Goal: Task Accomplishment & Management: Complete application form

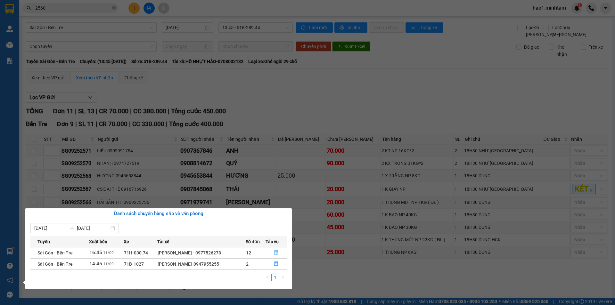
click at [281, 249] on table "Tuyến Xuất bến Xe Tài xế Số đơn Tác vụ [GEOGRAPHIC_DATA] - Bến Tre 16:45 [DATE]…" at bounding box center [158, 253] width 256 height 34
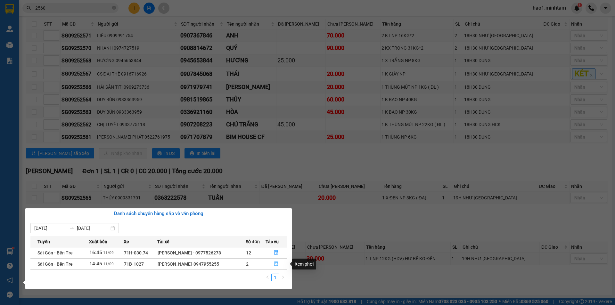
click at [278, 268] on button "button" at bounding box center [276, 264] width 21 height 10
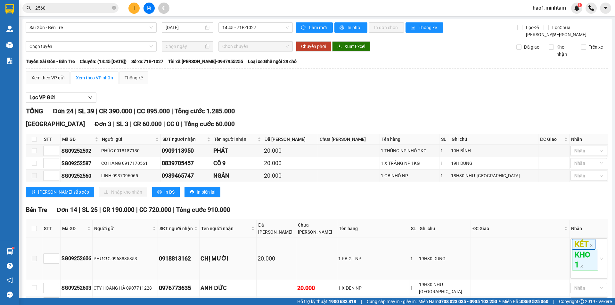
scroll to position [192, 0]
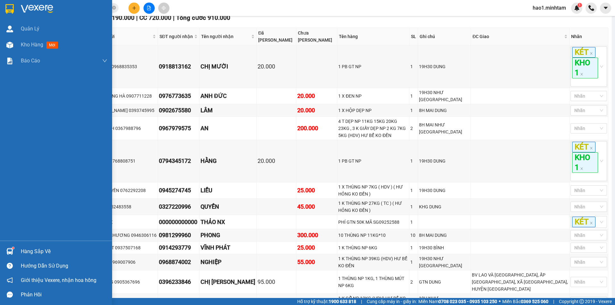
click at [13, 247] on sup at bounding box center [13, 248] width 2 height 2
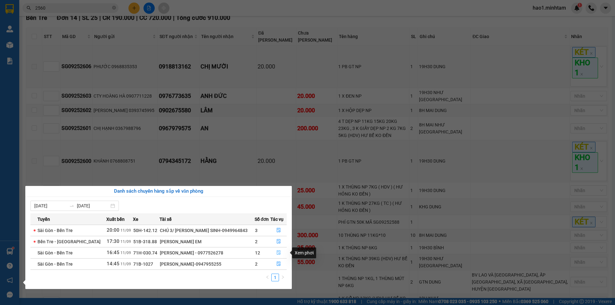
click at [276, 254] on icon "file-done" at bounding box center [278, 253] width 4 height 4
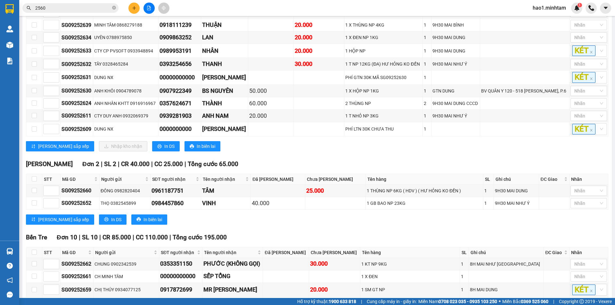
scroll to position [35, 0]
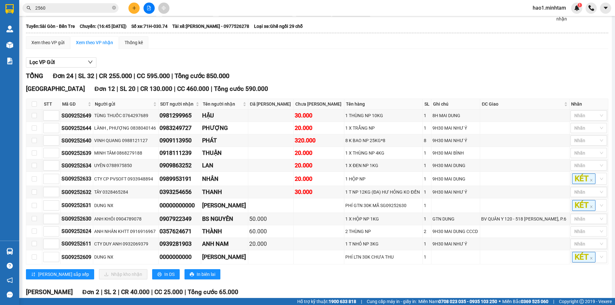
click at [132, 10] on button at bounding box center [133, 8] width 11 height 11
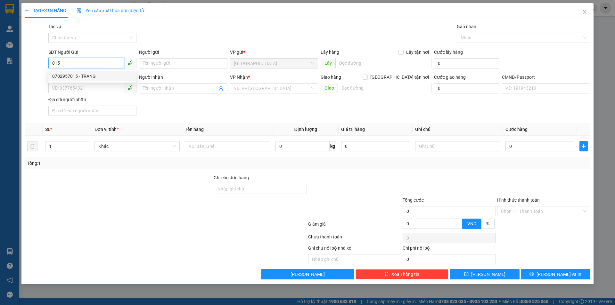
click at [100, 75] on div "0702957015 - TRANG" at bounding box center [92, 76] width 80 height 7
type input "0702957015"
type input "TRANG"
type input "0349031192"
type input "THOA"
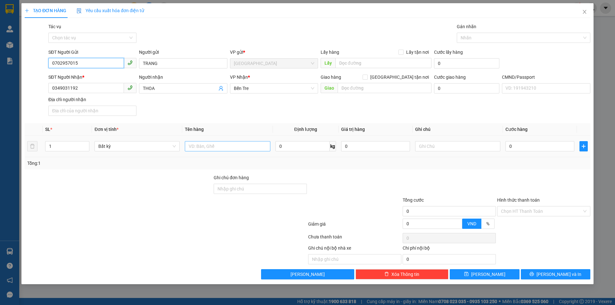
type input "0702957015"
click at [211, 148] on input "text" at bounding box center [227, 146] width 85 height 10
type input "1 BAO VẢI NP 10KG"
click at [426, 145] on input "text" at bounding box center [457, 146] width 85 height 10
type input "9H30MAI HẠO"
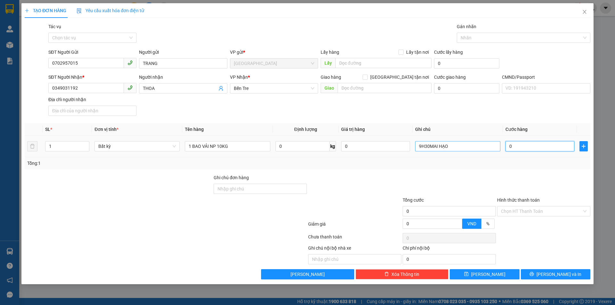
type input "3"
type input "30"
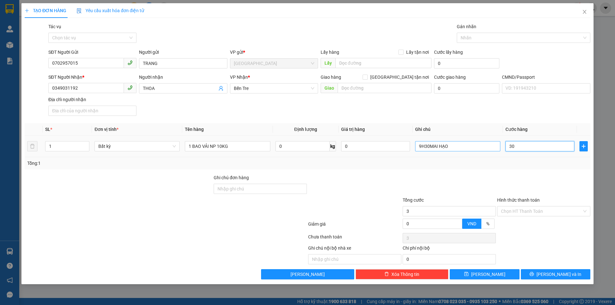
type input "30"
type input "30.000"
click at [434, 191] on div at bounding box center [449, 185] width 95 height 22
click at [524, 214] on input "Hình thức thanh toán" at bounding box center [541, 212] width 81 height 10
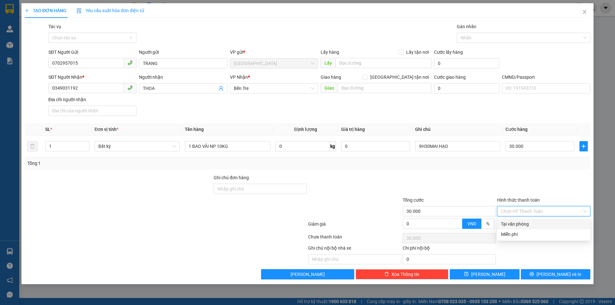
click at [524, 224] on div "Tại văn phòng" at bounding box center [544, 224] width 86 height 7
type input "0"
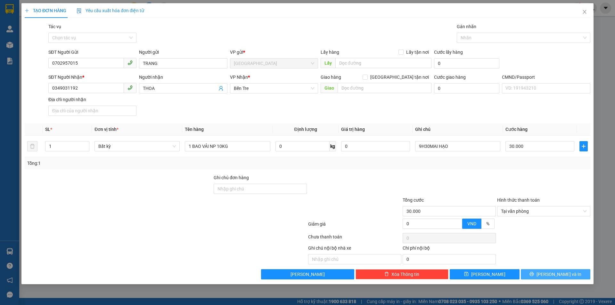
click at [534, 279] on button "[PERSON_NAME] và In" at bounding box center [556, 274] width 70 height 10
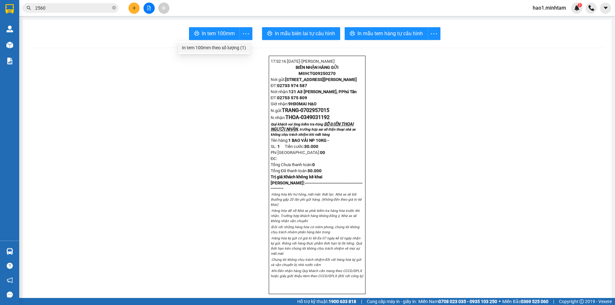
click at [238, 45] on div "In tem 100mm theo số lượng (1)" at bounding box center [214, 47] width 64 height 7
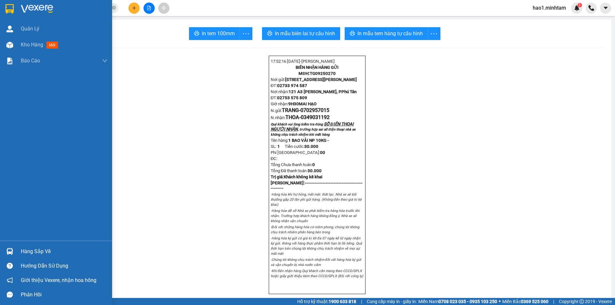
click at [13, 247] on div at bounding box center [9, 251] width 11 height 11
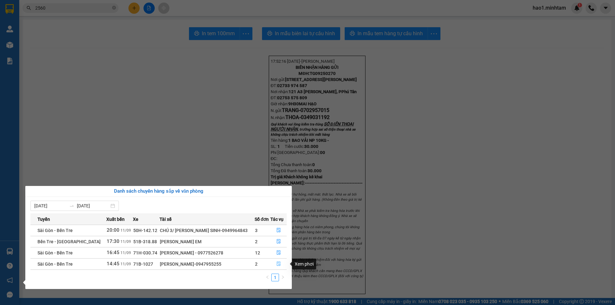
click at [278, 265] on icon "file-done" at bounding box center [278, 264] width 4 height 4
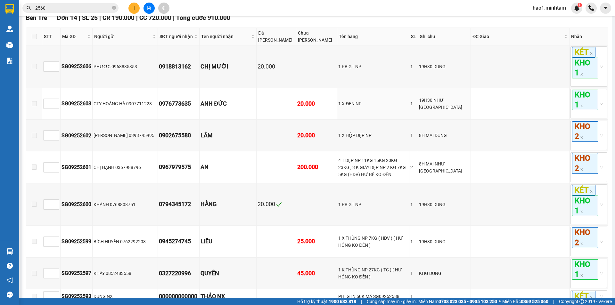
scroll to position [32, 0]
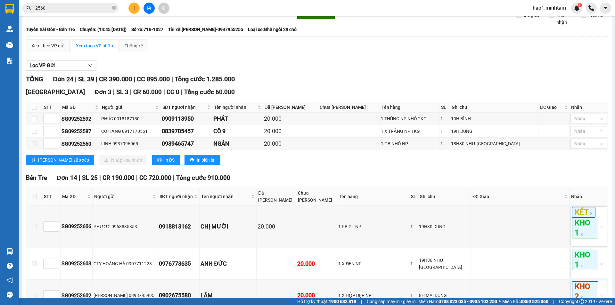
click at [304, 83] on div "TỔNG Đơn 24 | SL 39 | CR 390.000 | CC 895.000 | Tổng cước 1.285.000" at bounding box center [317, 79] width 582 height 10
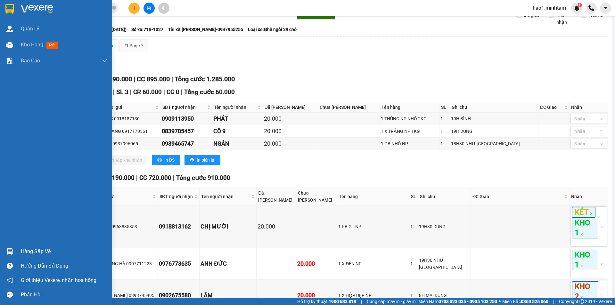
click at [27, 249] on div "Hàng sắp về" at bounding box center [64, 252] width 87 height 10
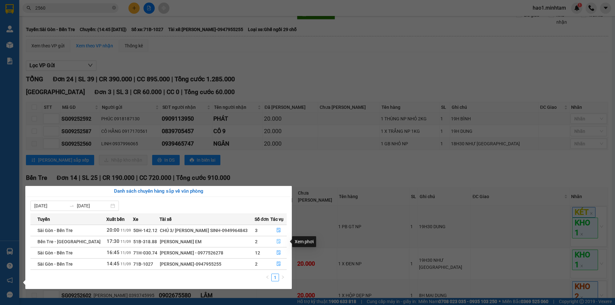
click at [277, 240] on icon "file-done" at bounding box center [278, 241] width 4 height 4
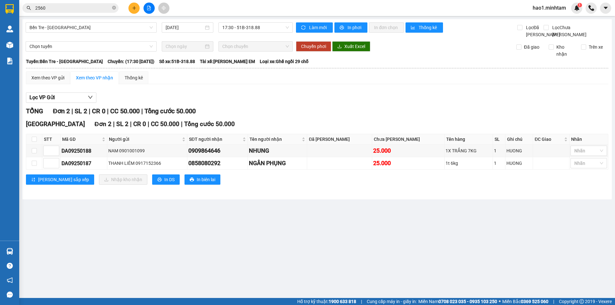
click at [345, 103] on div "Lọc VP Gửi" at bounding box center [317, 98] width 582 height 11
click at [33, 142] on input "checkbox" at bounding box center [34, 139] width 5 height 5
checkbox input "true"
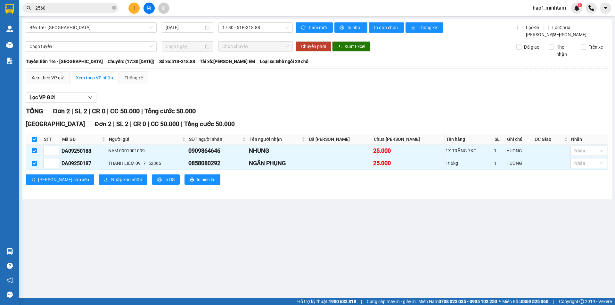
click at [340, 103] on div "Lọc VP Gửi" at bounding box center [317, 98] width 582 height 11
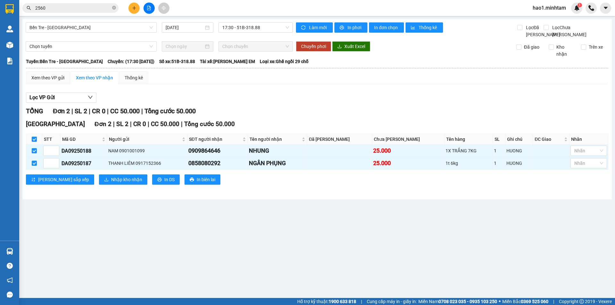
click at [340, 103] on div "Lọc VP Gửi" at bounding box center [317, 98] width 582 height 11
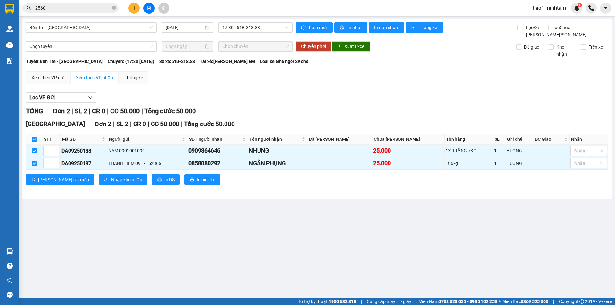
click at [340, 103] on div "Lọc VP Gửi" at bounding box center [317, 98] width 582 height 11
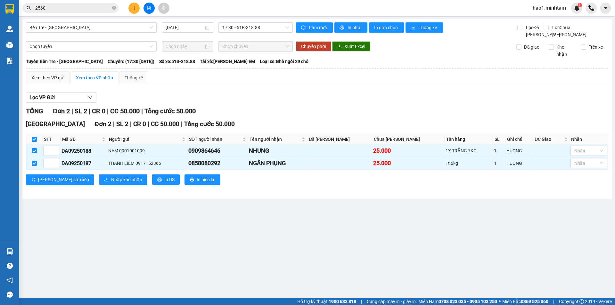
click at [340, 103] on div "Lọc VP Gửi" at bounding box center [317, 98] width 582 height 11
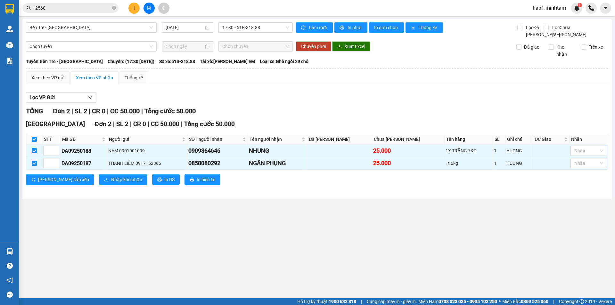
click at [340, 103] on div "Lọc VP Gửi" at bounding box center [317, 98] width 582 height 11
click at [111, 183] on span "Nhập kho nhận" at bounding box center [126, 179] width 31 height 7
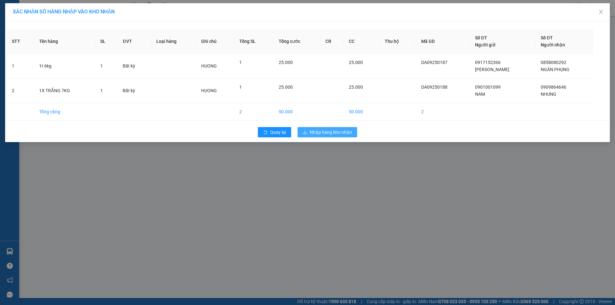
click at [342, 132] on span "Nhập hàng kho nhận" at bounding box center [331, 132] width 42 height 7
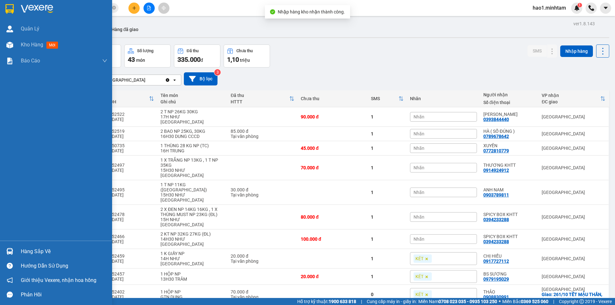
click at [12, 251] on img at bounding box center [9, 251] width 7 height 7
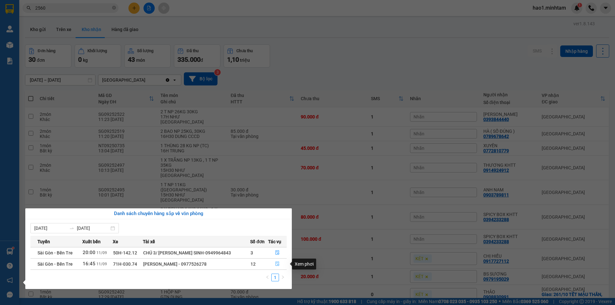
click at [277, 264] on icon "file-done" at bounding box center [278, 264] width 4 height 4
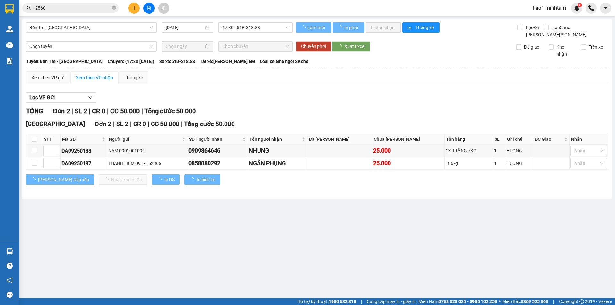
click at [380, 100] on div "Lọc VP Gửi" at bounding box center [317, 98] width 582 height 11
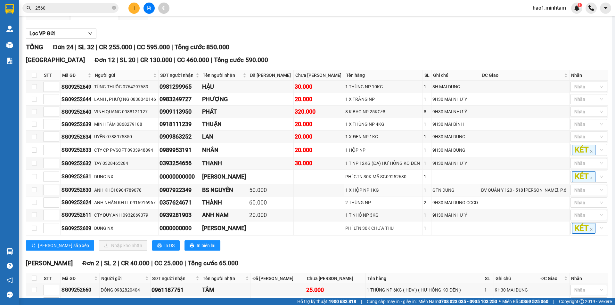
scroll to position [32, 0]
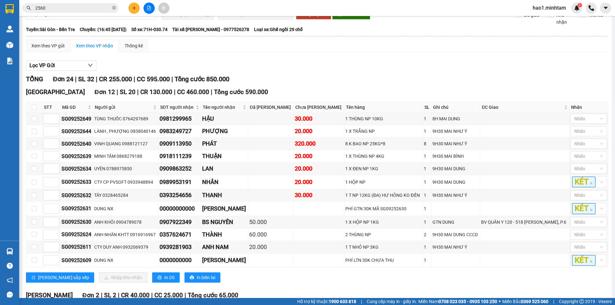
click at [381, 97] on div "[GEOGRAPHIC_DATA] 12 | SL 20 | CR 130.000 | CC 460.000 | Tổng cước 590.000" at bounding box center [317, 92] width 582 height 10
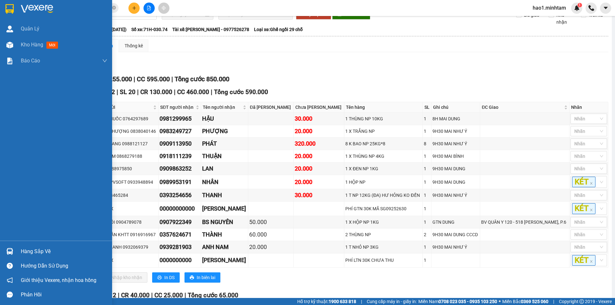
click at [12, 253] on img at bounding box center [9, 251] width 7 height 7
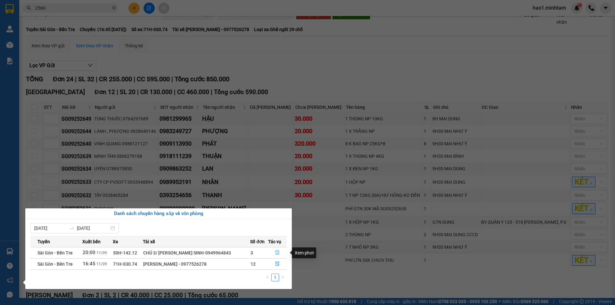
click at [278, 253] on icon "file-done" at bounding box center [277, 253] width 4 height 4
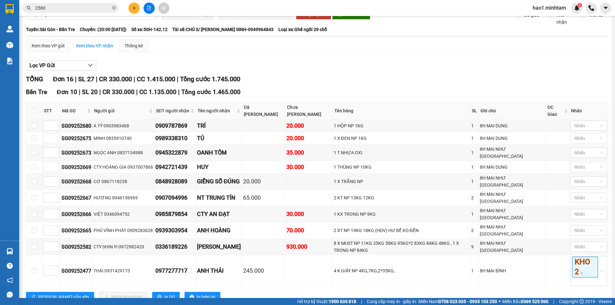
click at [352, 71] on div "Lọc VP Gửi" at bounding box center [317, 66] width 582 height 11
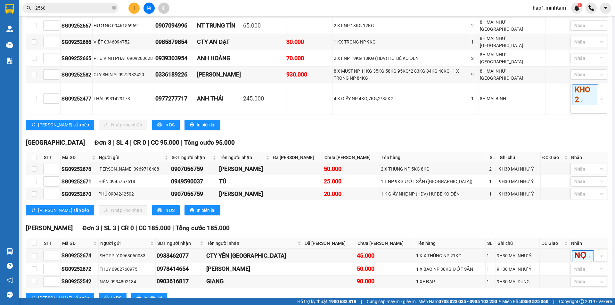
click at [333, 95] on div "[GEOGRAPHIC_DATA] 10 | SL 20 | CR 330.000 | CC 1.135.000 | Tổng cước 1.465.000 …" at bounding box center [317, 24] width 582 height 219
click at [70, 9] on input "2560" at bounding box center [73, 7] width 76 height 7
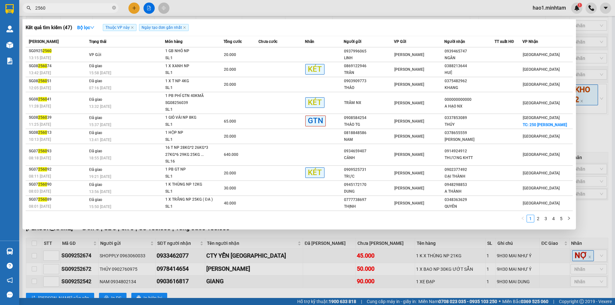
click at [70, 9] on input "2560" at bounding box center [73, 7] width 76 height 7
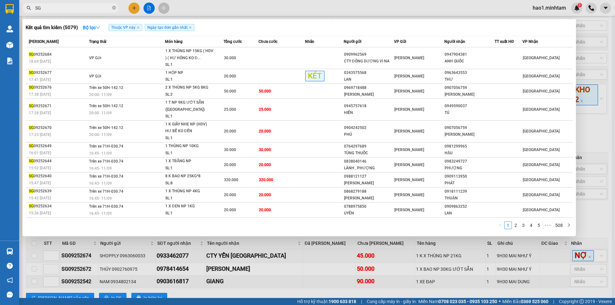
type input "SG"
click at [260, 273] on div at bounding box center [307, 152] width 615 height 305
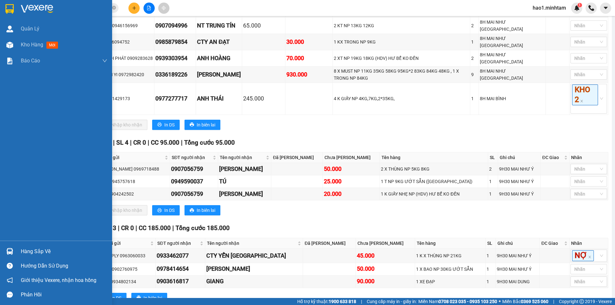
click at [19, 250] on div "Hàng sắp về" at bounding box center [56, 251] width 112 height 14
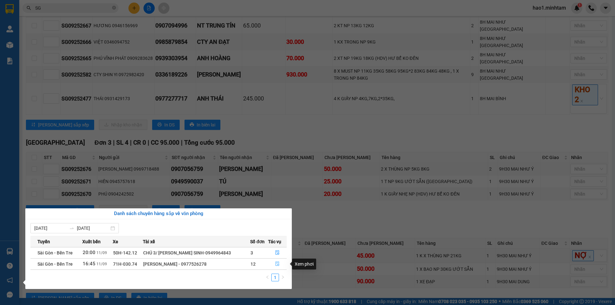
click at [278, 264] on icon "file-done" at bounding box center [277, 264] width 4 height 4
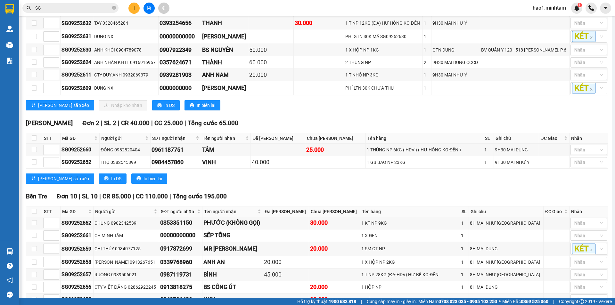
click at [333, 199] on div "Bến Tre Đơn 10 | SL 10 | CR 85.000 | CC 110.000 | Tổng cước 195.000" at bounding box center [317, 197] width 582 height 10
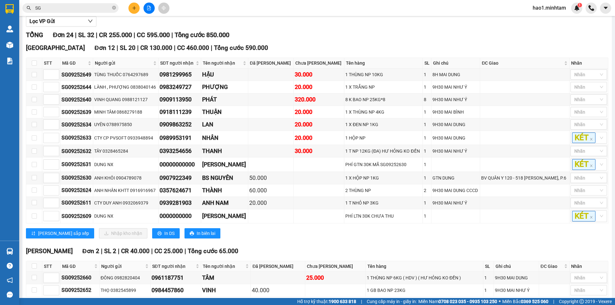
click at [325, 238] on div "[PERSON_NAME] sắp xếp Nhập kho nhận In DS In biên lai" at bounding box center [317, 233] width 582 height 10
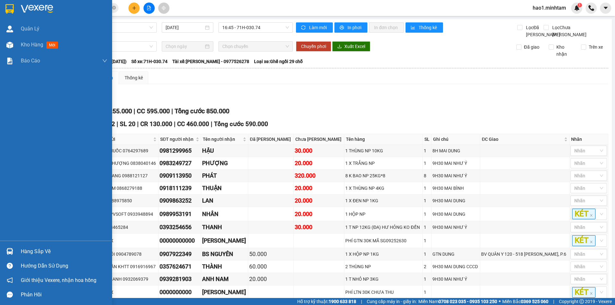
click at [7, 254] on img at bounding box center [9, 251] width 7 height 7
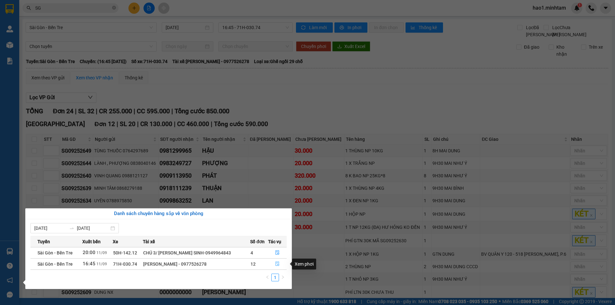
click at [275, 265] on icon "file-done" at bounding box center [277, 264] width 4 height 4
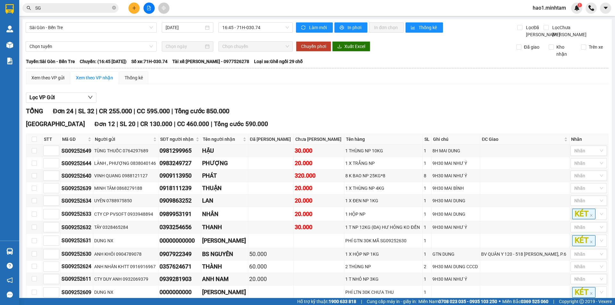
click at [383, 116] on div "TỔNG Đơn 24 | SL 32 | CR 255.000 | CC 595.000 | Tổng cước 850.000" at bounding box center [317, 111] width 582 height 10
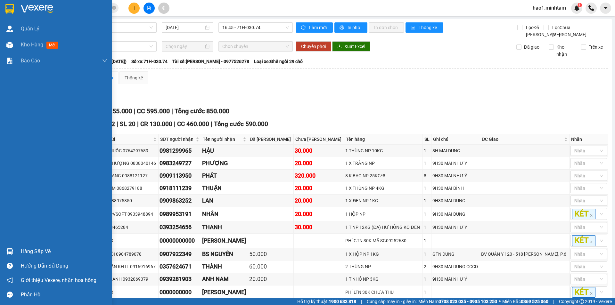
click at [15, 254] on div at bounding box center [9, 251] width 11 height 11
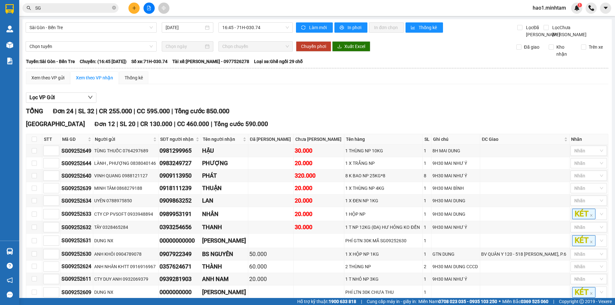
click at [248, 105] on section "Kết quả tìm kiếm ( 5079 ) Bộ lọc Thuộc VP này Ngày tạo đơn gần nhất Mã ĐH Trạng…" at bounding box center [307, 152] width 615 height 305
click at [271, 100] on div "Lọc VP Gửi" at bounding box center [317, 98] width 582 height 11
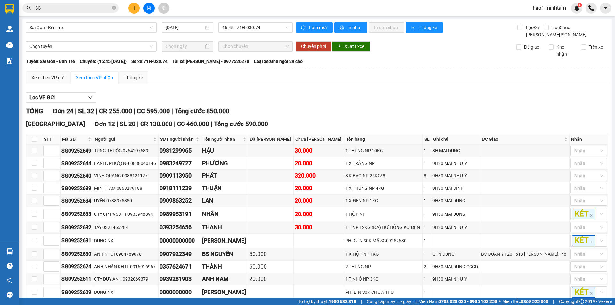
click at [299, 100] on div "Lọc VP Gửi" at bounding box center [317, 98] width 582 height 11
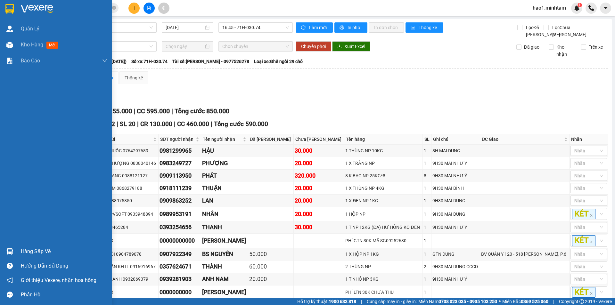
click at [5, 9] on img at bounding box center [9, 9] width 8 height 10
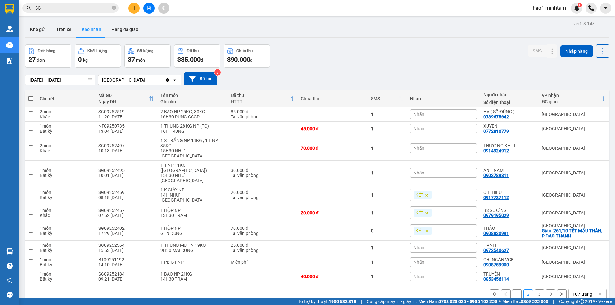
drag, startPoint x: 114, startPoint y: 10, endPoint x: 35, endPoint y: 17, distance: 79.8
click at [112, 10] on span at bounding box center [114, 8] width 4 height 6
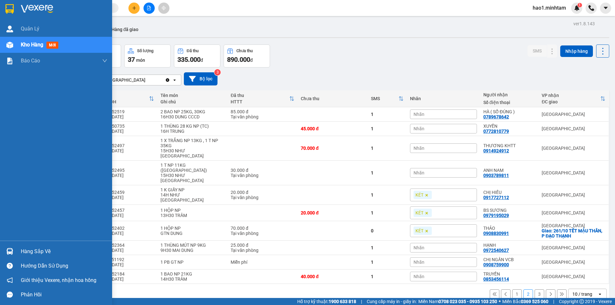
click at [10, 12] on img at bounding box center [9, 9] width 8 height 10
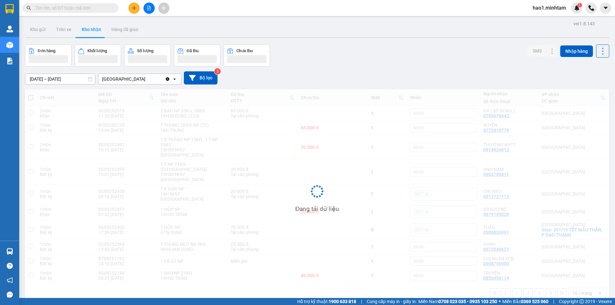
click at [261, 8] on div "Kết quả tìm kiếm ( 5079 ) Bộ lọc Thuộc VP này Ngày tạo đơn gần nhất Mã ĐH Trạng…" at bounding box center [307, 8] width 615 height 16
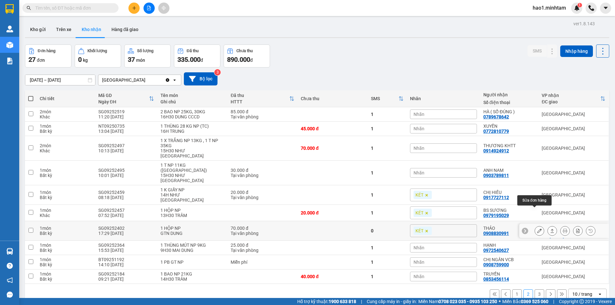
click at [537, 229] on icon at bounding box center [539, 231] width 4 height 4
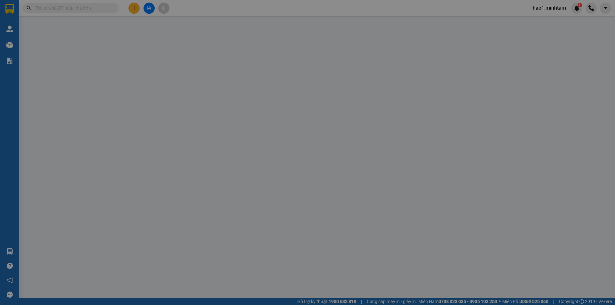
type input "0906303228"
type input "LỘC"
type input "0908830991"
type input "THẢO"
checkbox input "true"
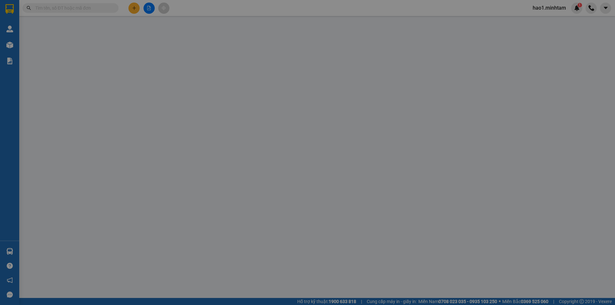
type input "261/10 TẾT MẬU THÂN, P ĐẠO THẠNH"
type input "70.000"
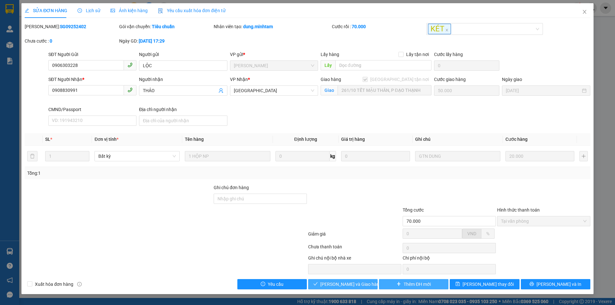
click at [349, 285] on span "[PERSON_NAME] và Giao hàng" at bounding box center [351, 284] width 62 height 7
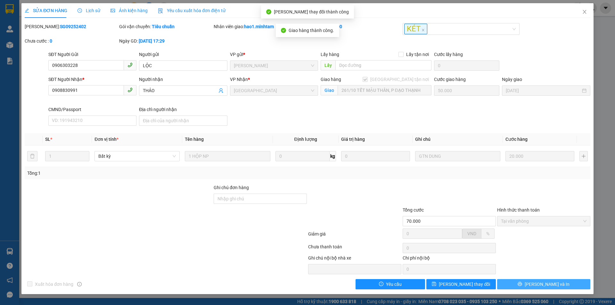
click at [572, 285] on button "[PERSON_NAME] và In" at bounding box center [543, 284] width 93 height 10
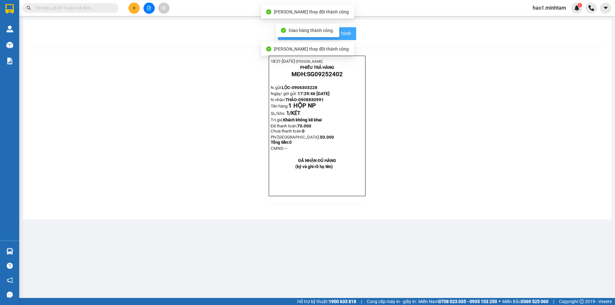
click at [350, 36] on span "In mẫu biên lai tự cấu hình" at bounding box center [321, 33] width 60 height 8
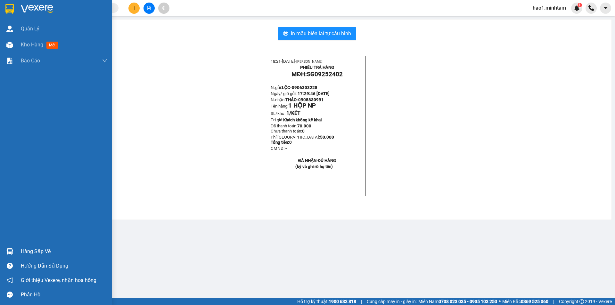
click at [13, 245] on div "Hàng sắp về" at bounding box center [56, 251] width 112 height 14
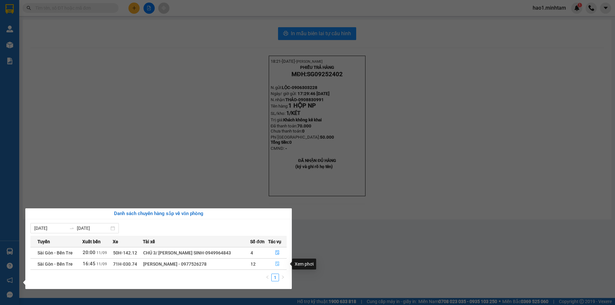
click at [277, 263] on icon "file-done" at bounding box center [277, 264] width 4 height 4
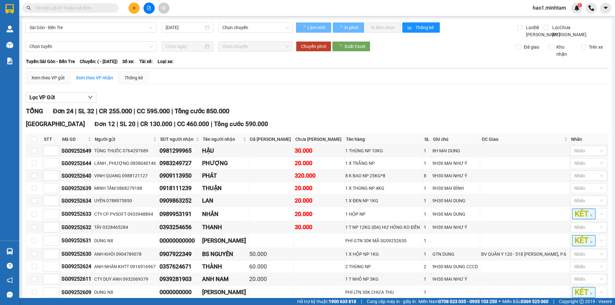
click at [429, 71] on th at bounding box center [317, 68] width 583 height 6
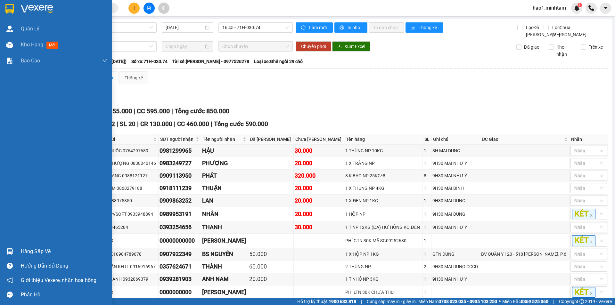
click at [22, 246] on div "Hàng sắp về" at bounding box center [56, 251] width 112 height 14
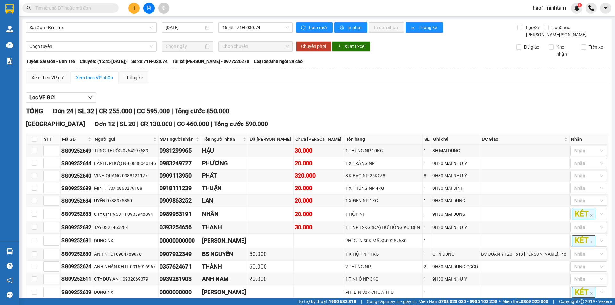
click at [81, 8] on section "Kết quả tìm kiếm ( 5079 ) Bộ lọc Thuộc VP này Ngày tạo đơn gần nhất Mã ĐH Trạng…" at bounding box center [307, 152] width 615 height 305
click at [81, 8] on input "text" at bounding box center [73, 7] width 76 height 7
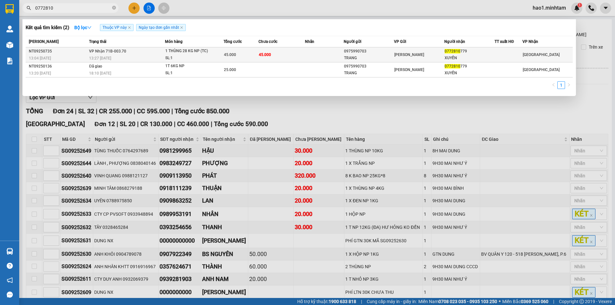
type input "0772810"
click at [296, 59] on td "45.000" at bounding box center [282, 54] width 46 height 15
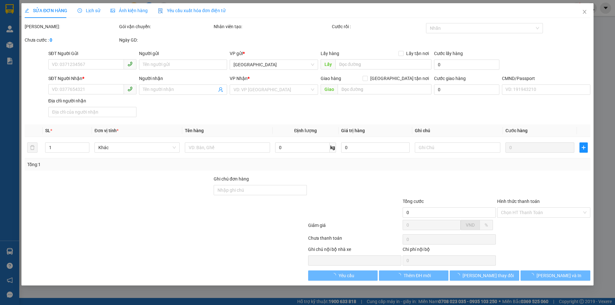
type input "0975990703"
type input "TRANG"
type input "0772810779"
type input "XUYẾN"
type input "45.000"
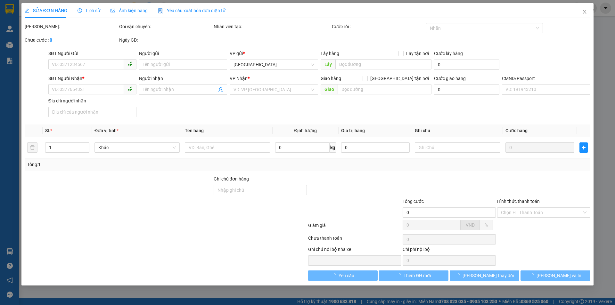
type input "45.000"
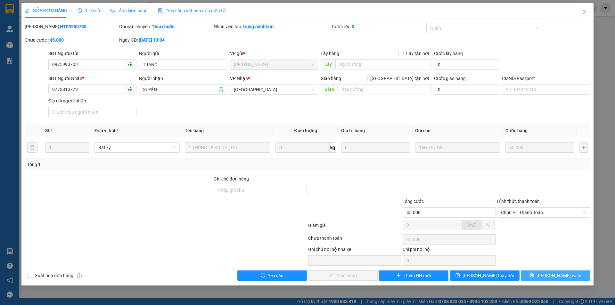
click at [541, 279] on button "[PERSON_NAME] và In" at bounding box center [556, 276] width 70 height 10
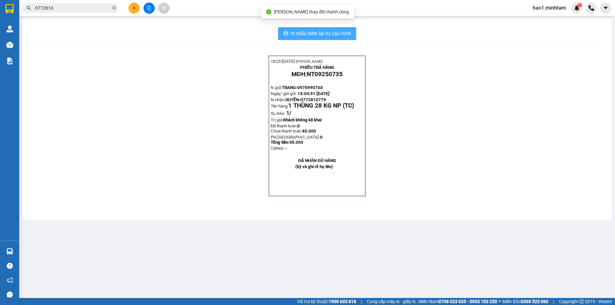
click at [347, 33] on span "In mẫu biên lai tự cấu hình" at bounding box center [321, 33] width 60 height 8
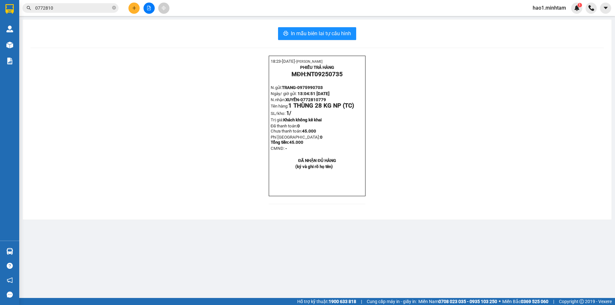
click at [96, 7] on input "0772810" at bounding box center [73, 7] width 76 height 7
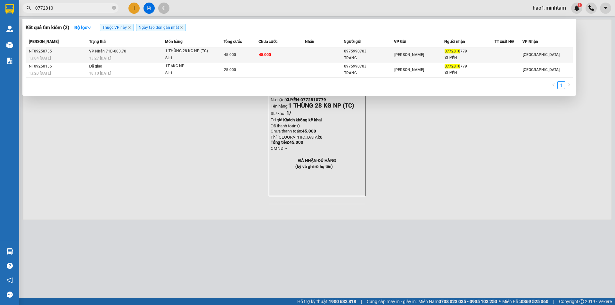
click at [185, 58] on div "SL: 1" at bounding box center [189, 58] width 48 height 7
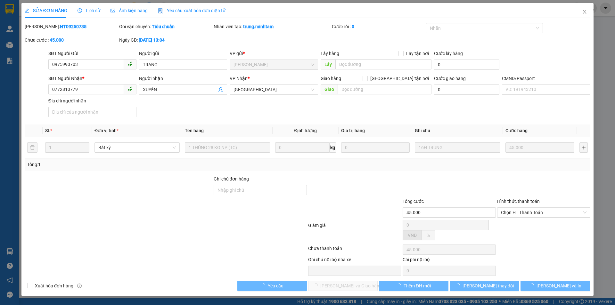
type input "0975990703"
type input "TRANG"
type input "0772810779"
type input "XUYẾN"
type input "45.000"
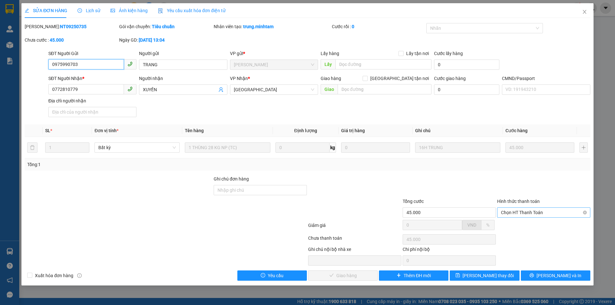
click at [515, 216] on span "Chọn HT Thanh Toán" at bounding box center [544, 213] width 86 height 10
drag, startPoint x: 516, startPoint y: 224, endPoint x: 504, endPoint y: 230, distance: 13.6
click at [516, 225] on div "Tại văn phòng" at bounding box center [544, 225] width 86 height 7
type input "0"
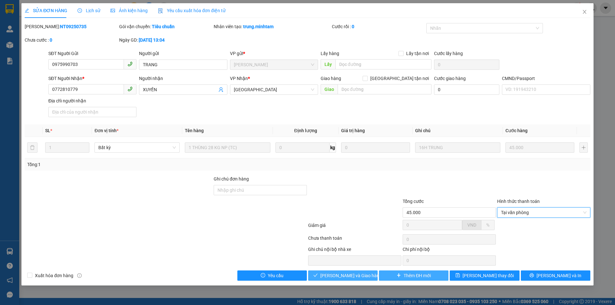
drag, startPoint x: 358, startPoint y: 277, endPoint x: 384, endPoint y: 276, distance: 25.7
click at [358, 277] on span "[PERSON_NAME] và Giao hàng" at bounding box center [351, 275] width 62 height 7
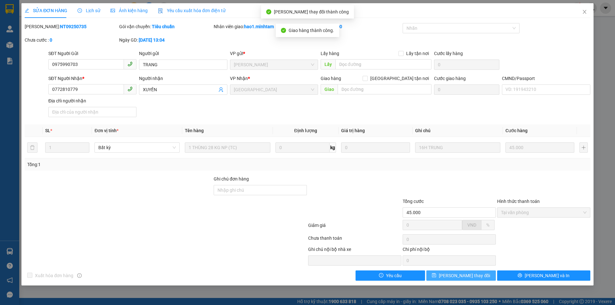
click at [485, 278] on button "[PERSON_NAME] thay đổi" at bounding box center [461, 276] width 70 height 10
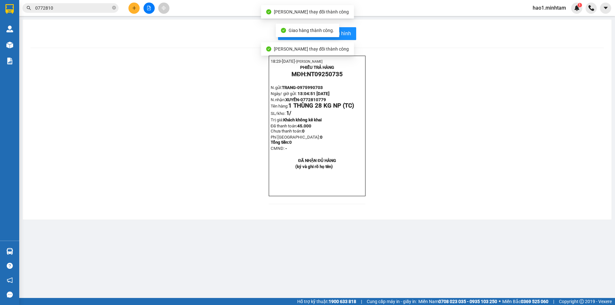
drag, startPoint x: 440, startPoint y: 113, endPoint x: 78, endPoint y: 1, distance: 378.7
click at [433, 114] on div "18:23- [DATE]- [PERSON_NAME] PHIẾU TRẢ HÀNG MĐH: NT09250735 N.gửi: TRANG- 09759…" at bounding box center [316, 134] width 573 height 156
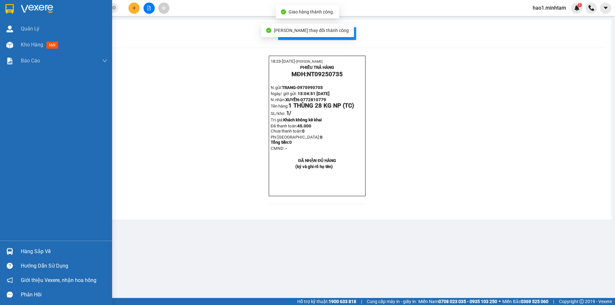
click at [6, 10] on img at bounding box center [9, 9] width 8 height 10
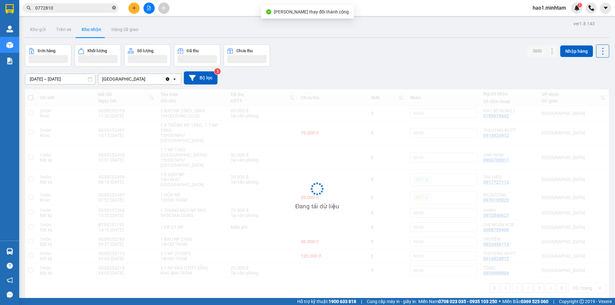
click at [114, 9] on icon "close-circle" at bounding box center [114, 8] width 4 height 4
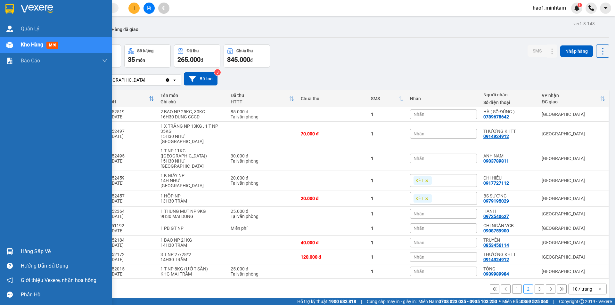
click at [9, 9] on img at bounding box center [9, 9] width 8 height 10
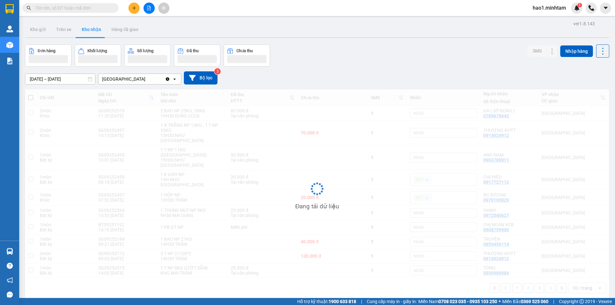
click at [392, 37] on div at bounding box center [317, 37] width 584 height 1
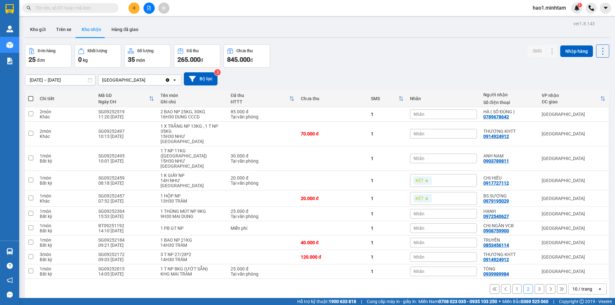
click at [396, 65] on div "Đơn hàng 25 đơn Khối lượng 0 kg Số lượng 35 món Đã thu 265.000 đ Chưa thu 845.0…" at bounding box center [317, 56] width 584 height 23
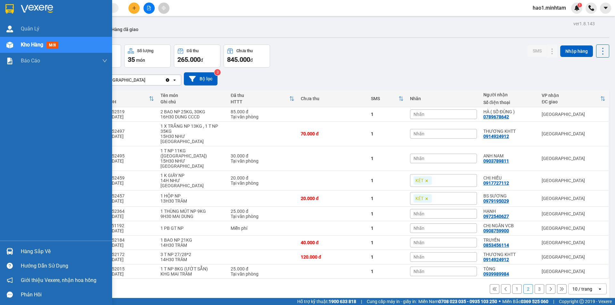
click at [16, 251] on div "Hàng sắp về" at bounding box center [56, 251] width 112 height 14
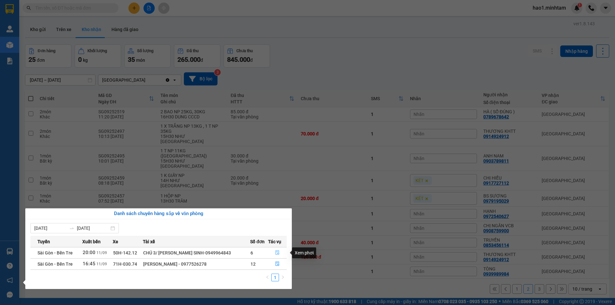
click at [277, 252] on icon "file-done" at bounding box center [277, 253] width 4 height 4
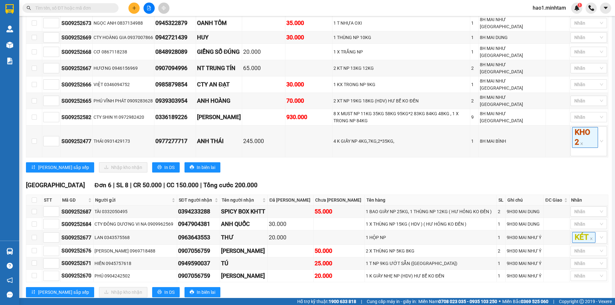
scroll to position [256, 0]
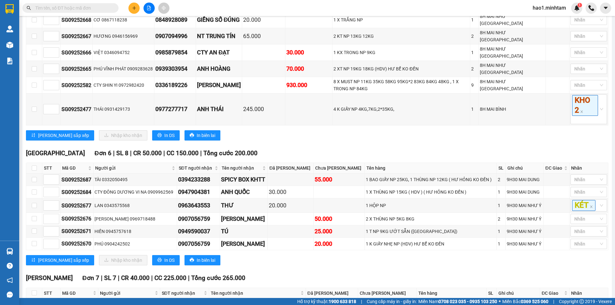
click at [363, 130] on div "[PERSON_NAME] sắp xếp Nhập kho nhận In DS In biên lai" at bounding box center [317, 135] width 582 height 10
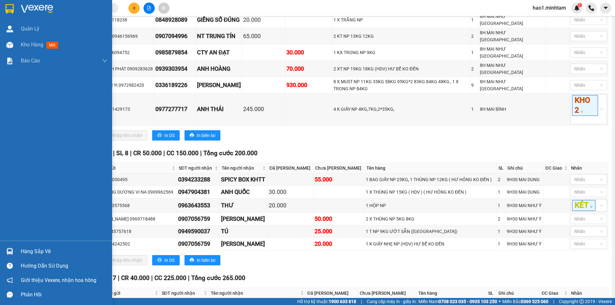
click at [28, 254] on div "Hàng sắp về" at bounding box center [64, 252] width 87 height 10
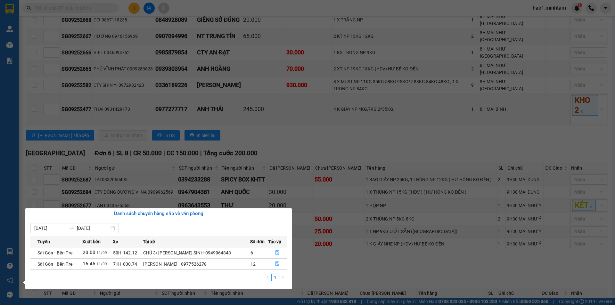
click at [281, 110] on section "Kết quả tìm kiếm ( 2 ) Bộ lọc Thuộc VP này Ngày tạo đơn gần nhất Mã ĐH Trạng th…" at bounding box center [307, 152] width 615 height 305
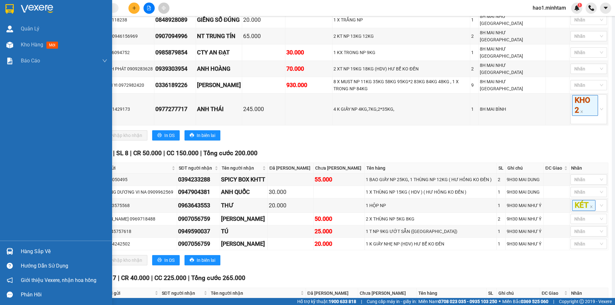
click at [5, 11] on div at bounding box center [9, 8] width 11 height 11
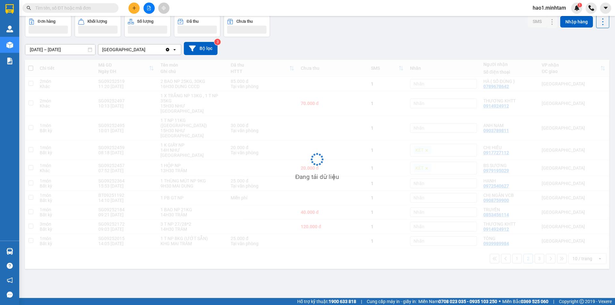
scroll to position [29, 0]
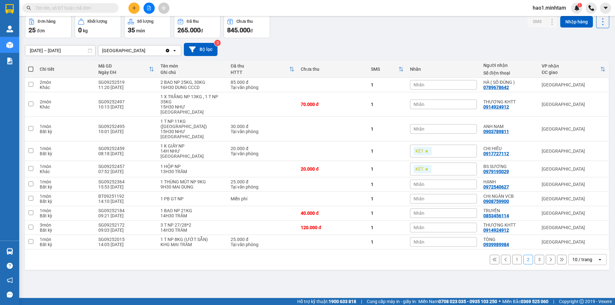
click at [58, 9] on input "text" at bounding box center [73, 7] width 76 height 7
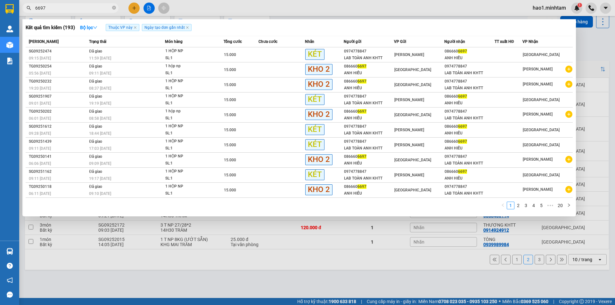
click at [134, 10] on div at bounding box center [307, 152] width 615 height 305
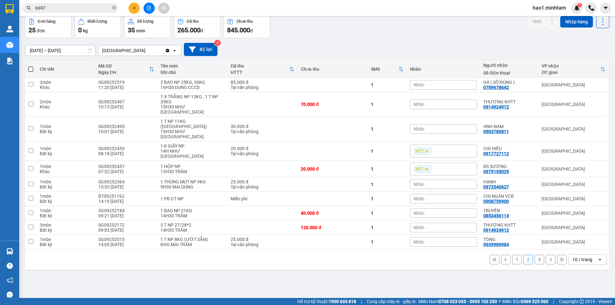
click at [336, 42] on div "[DATE] – [DATE] Press the down arrow key to interact with the calendar and sele…" at bounding box center [317, 49] width 584 height 23
click at [87, 5] on input "6697" at bounding box center [73, 7] width 76 height 7
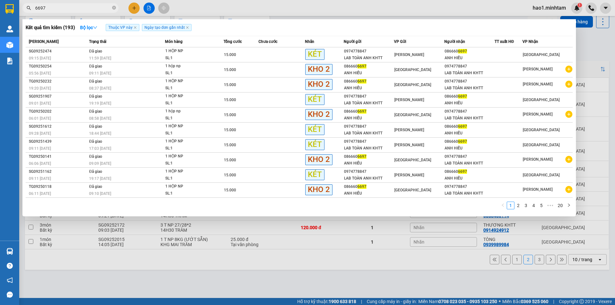
click at [87, 5] on input "6697" at bounding box center [73, 7] width 76 height 7
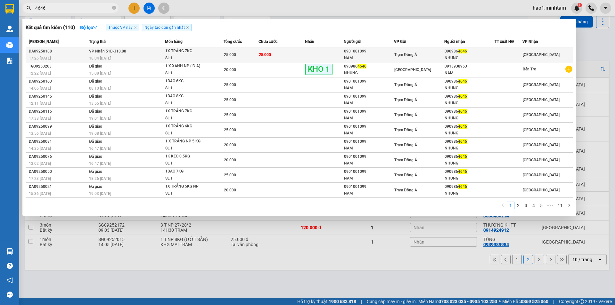
type input "4646"
click at [249, 54] on div "25.000" at bounding box center [241, 54] width 34 height 7
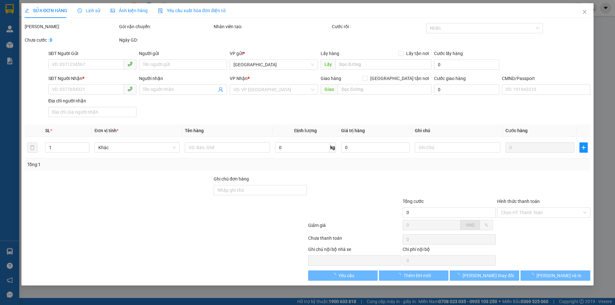
type input "0901001099"
type input "NAM"
type input "0909864646"
type input "NHUNG"
type input "25.000"
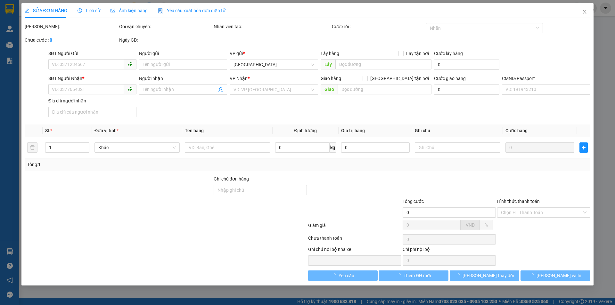
type input "25.000"
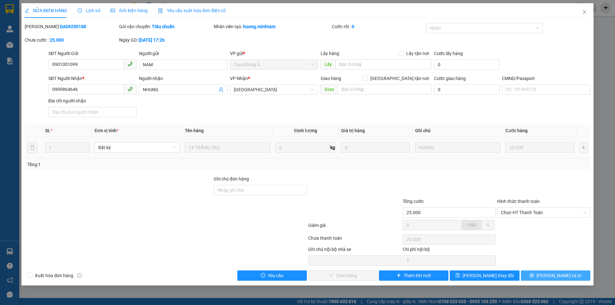
click at [550, 278] on span "[PERSON_NAME] và In" at bounding box center [559, 275] width 45 height 7
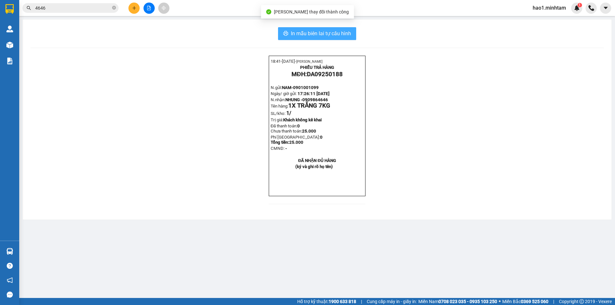
click at [343, 35] on span "In mẫu biên lai tự cấu hình" at bounding box center [321, 33] width 60 height 8
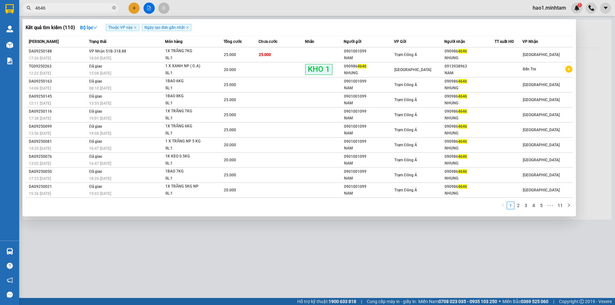
click at [70, 5] on input "4646" at bounding box center [73, 7] width 76 height 7
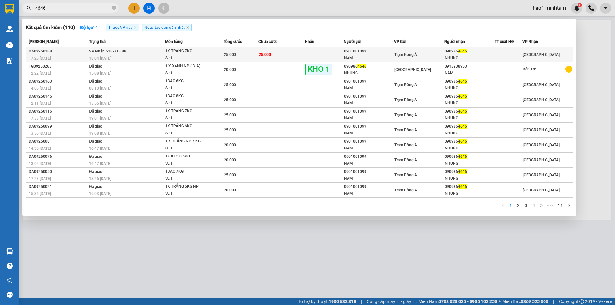
click at [218, 57] on span "1X TRẮNG 7KG SL: 1" at bounding box center [194, 55] width 58 height 14
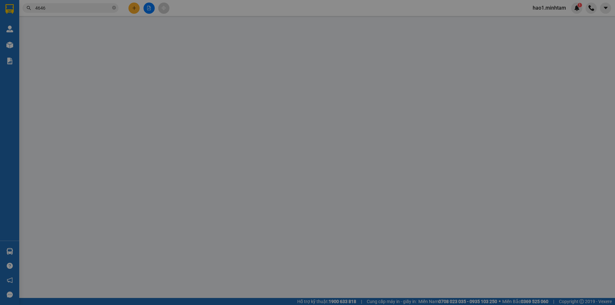
type input "0901001099"
type input "NAM"
type input "0909864646"
type input "NHUNG"
type input "25.000"
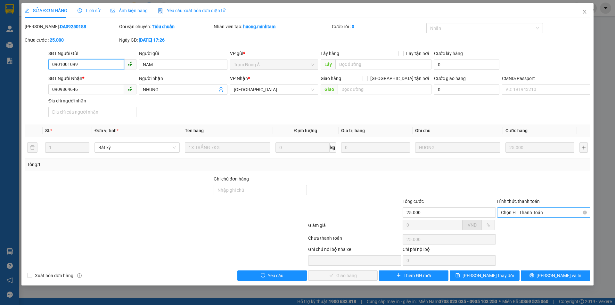
click at [518, 214] on span "Chọn HT Thanh Toán" at bounding box center [544, 213] width 86 height 10
drag, startPoint x: 518, startPoint y: 224, endPoint x: 425, endPoint y: 251, distance: 96.7
click at [518, 224] on div "Tại văn phòng" at bounding box center [544, 225] width 86 height 7
type input "0"
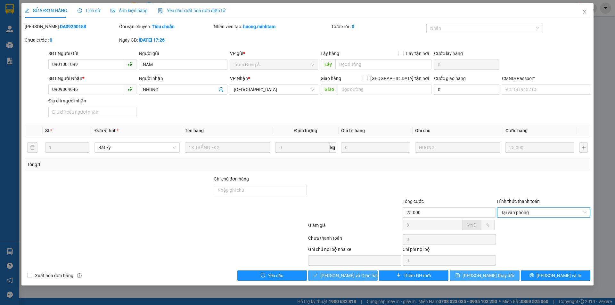
drag, startPoint x: 331, startPoint y: 279, endPoint x: 471, endPoint y: 278, distance: 140.0
click at [332, 279] on span "[PERSON_NAME] và Giao hàng" at bounding box center [351, 275] width 62 height 7
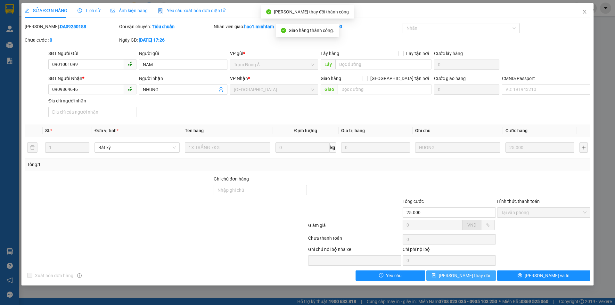
drag, startPoint x: 486, startPoint y: 277, endPoint x: 477, endPoint y: 277, distance: 9.0
click at [486, 277] on button "[PERSON_NAME] thay đổi" at bounding box center [461, 276] width 70 height 10
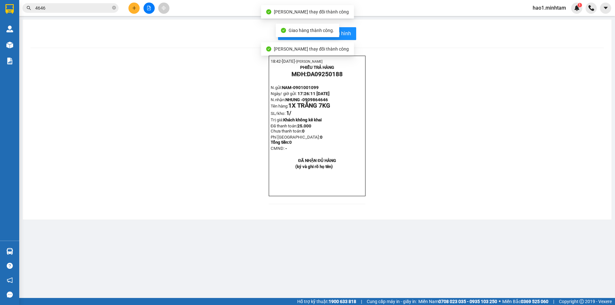
click at [452, 131] on div "18:42- [DATE]- [PERSON_NAME] PHIẾU TRẢ HÀNG MĐH: DA09250188 N.gửi: NAM- 0901001…" at bounding box center [316, 134] width 573 height 156
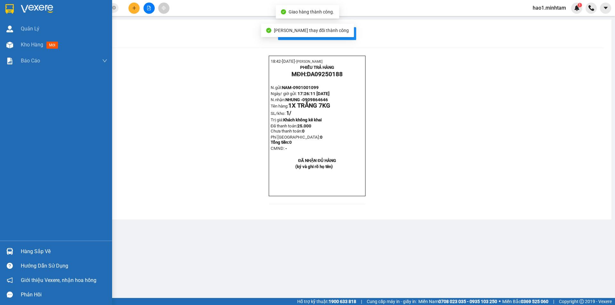
click at [12, 8] on img at bounding box center [9, 9] width 8 height 10
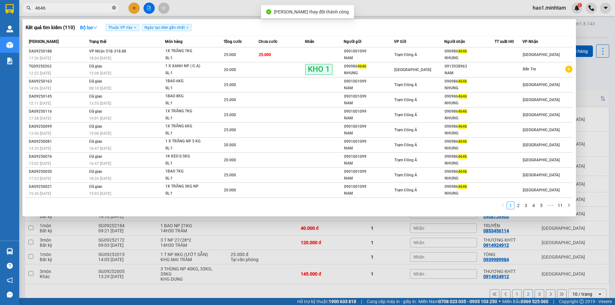
click at [115, 8] on icon "close-circle" at bounding box center [114, 8] width 4 height 4
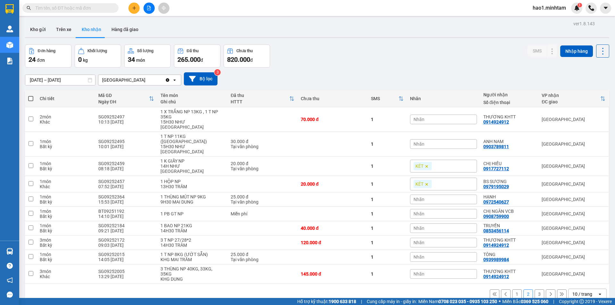
click at [514, 290] on button "1" at bounding box center [517, 295] width 10 height 10
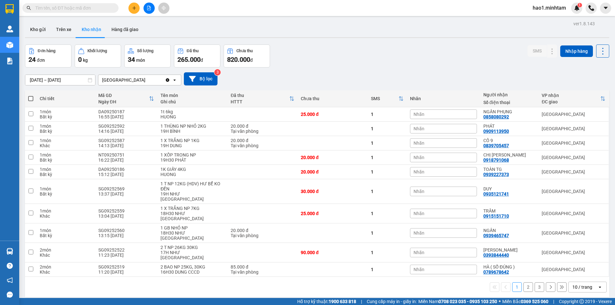
click at [524, 283] on button "2" at bounding box center [528, 288] width 10 height 10
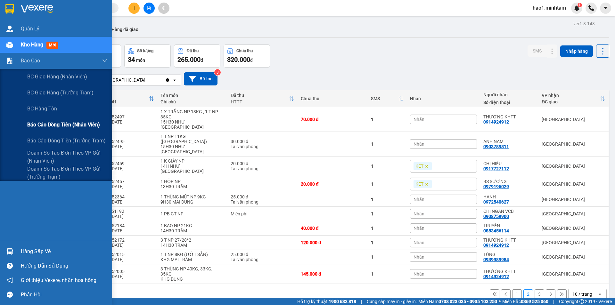
click at [62, 128] on span "Báo cáo dòng tiền (nhân viên)" at bounding box center [63, 125] width 73 height 8
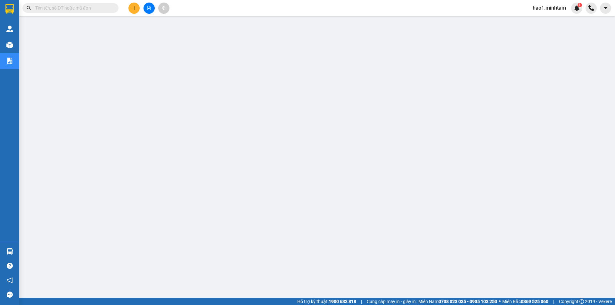
click at [67, 8] on input "text" at bounding box center [73, 7] width 76 height 7
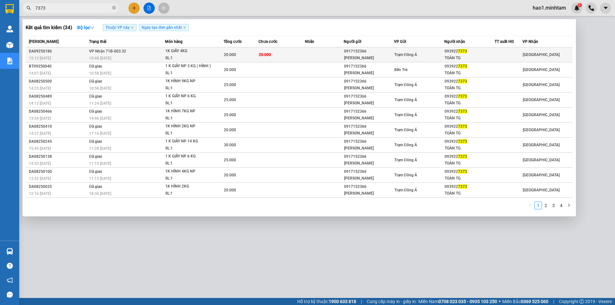
type input "7373"
click at [260, 56] on span "20.000" at bounding box center [265, 55] width 12 height 4
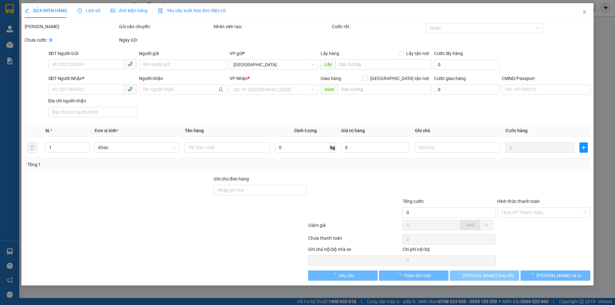
type input "0917152366"
type input "[PERSON_NAME]"
type input "0939227373"
type input "TOÀN TG"
type input "20.000"
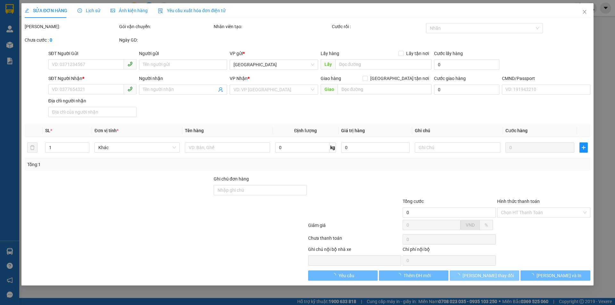
type input "20.000"
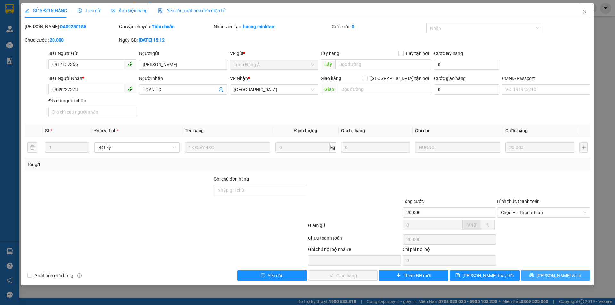
click at [551, 273] on span "[PERSON_NAME] và In" at bounding box center [559, 275] width 45 height 7
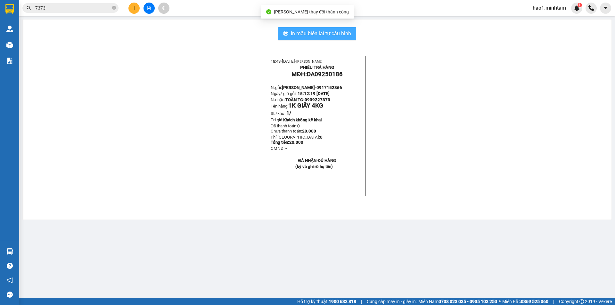
click at [319, 38] on button "In mẫu biên lai tự cấu hình" at bounding box center [317, 33] width 78 height 13
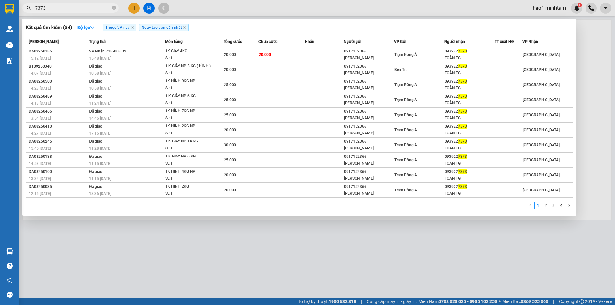
click at [87, 7] on input "7373" at bounding box center [73, 7] width 76 height 7
click at [212, 54] on div "1K GIẤY 4KG" at bounding box center [189, 51] width 48 height 7
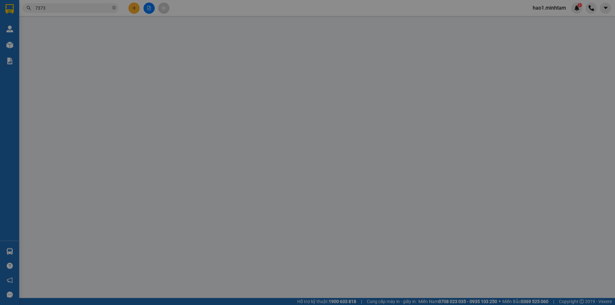
type input "0917152366"
type input "[PERSON_NAME]"
type input "0939227373"
type input "TOÀN TG"
type input "20.000"
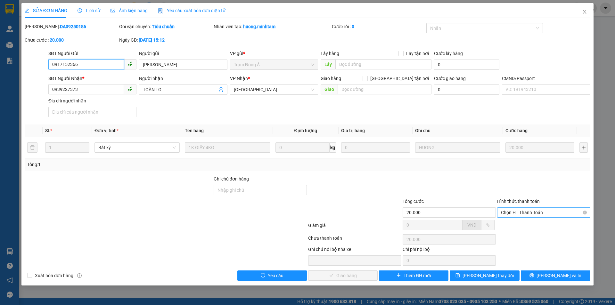
click at [540, 214] on span "Chọn HT Thanh Toán" at bounding box center [544, 213] width 86 height 10
click at [539, 226] on div "Tại văn phòng" at bounding box center [544, 225] width 86 height 7
type input "0"
click at [348, 280] on button "[PERSON_NAME] và Giao hàng" at bounding box center [343, 276] width 70 height 10
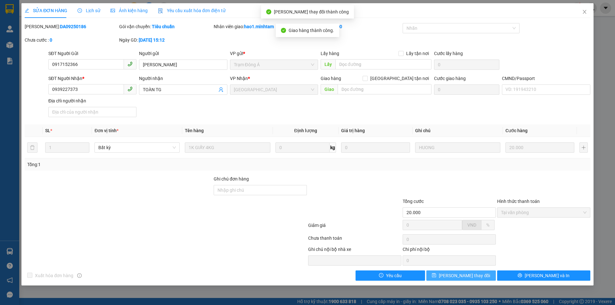
click at [481, 279] on button "[PERSON_NAME] thay đổi" at bounding box center [461, 276] width 70 height 10
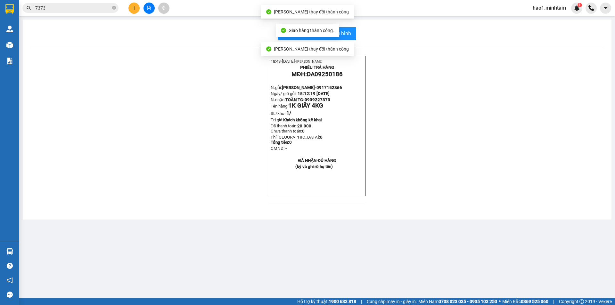
click at [415, 180] on div "18:43- [DATE]- [PERSON_NAME] PHIẾU TRẢ HÀNG MĐH: DA09250186 N.gửi: THANH LIÊM- …" at bounding box center [316, 134] width 573 height 156
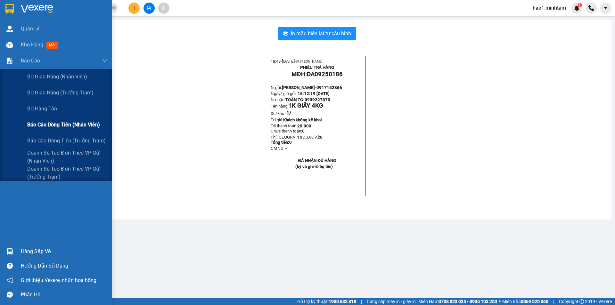
click at [59, 125] on span "Báo cáo dòng tiền (nhân viên)" at bounding box center [63, 125] width 73 height 8
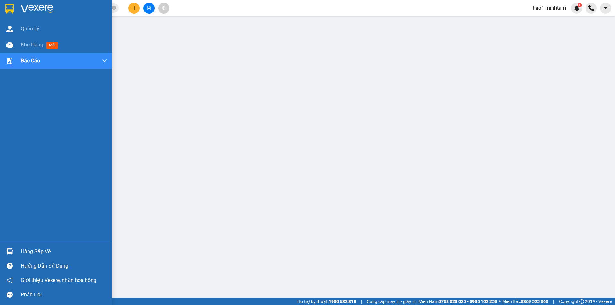
click at [35, 9] on img at bounding box center [37, 9] width 32 height 10
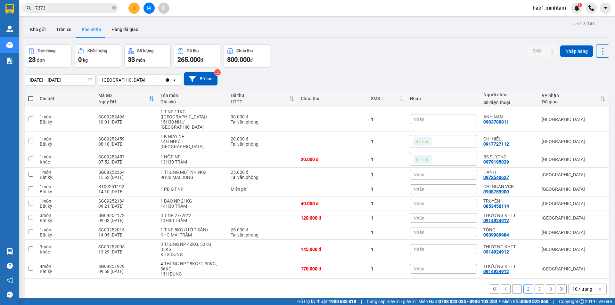
click at [344, 54] on div "Đơn hàng 23 đơn Khối lượng 0 kg Số lượng 33 món Đã thu 265.000 đ Chưa thu 800.0…" at bounding box center [317, 56] width 584 height 23
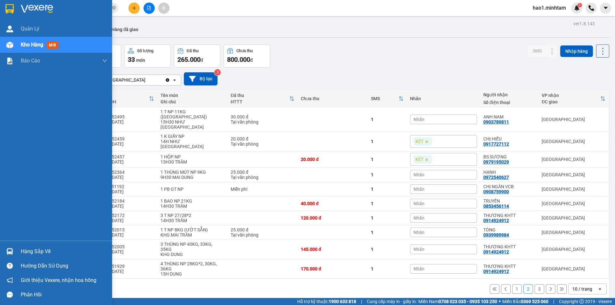
click at [20, 250] on div "Hàng sắp về" at bounding box center [56, 251] width 112 height 14
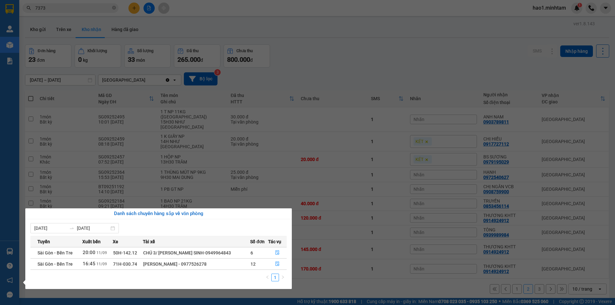
click at [356, 58] on section "Kết quả tìm kiếm ( 34 ) Bộ lọc Thuộc VP này Ngày tạo đơn gần nhất Mã ĐH Trạng t…" at bounding box center [307, 152] width 615 height 305
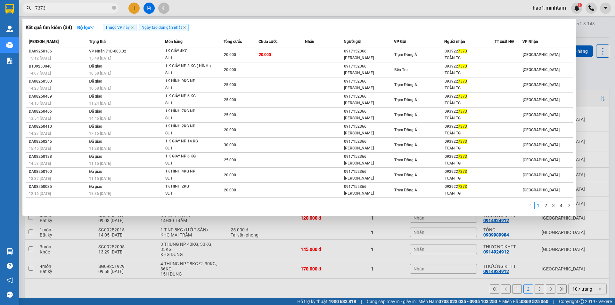
click at [87, 8] on input "7373" at bounding box center [73, 7] width 76 height 7
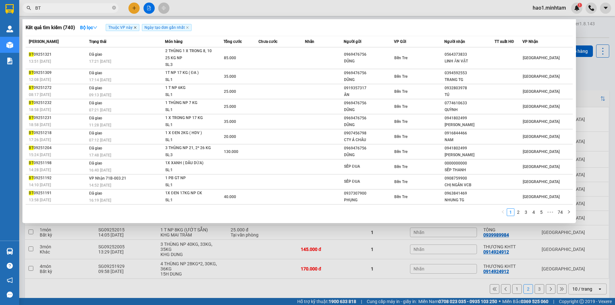
type input "BT"
click at [135, 28] on icon "close" at bounding box center [135, 27] width 3 height 3
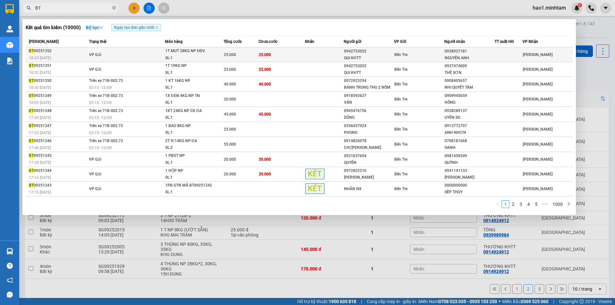
click at [121, 53] on td "VP Gửi" at bounding box center [126, 54] width 78 height 15
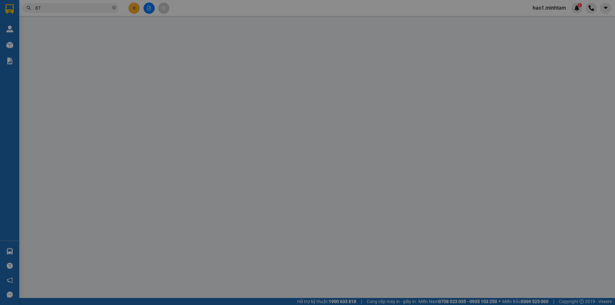
type input "0942753052"
type input "QUI KHTT"
type input "0938937181"
type input "NGUYÊN ANH"
type input "25.000"
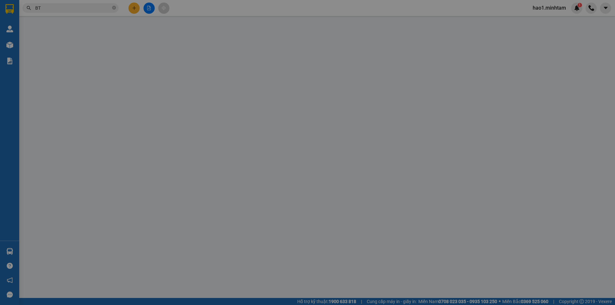
type input "25.000"
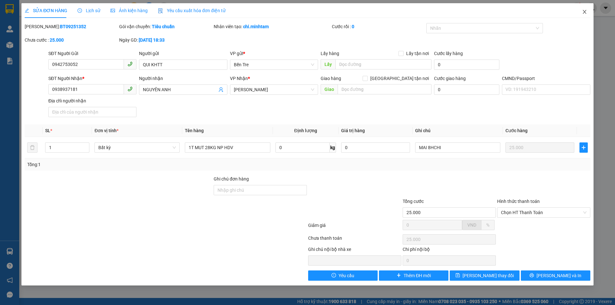
click at [586, 11] on icon "close" at bounding box center [584, 11] width 5 height 5
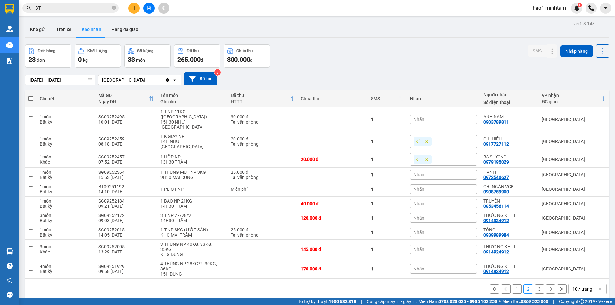
click at [90, 15] on div "Kết quả tìm kiếm ( 10000 ) Bộ lọc Ngày tạo đơn gần nhất Mã ĐH Trạng thái Món hà…" at bounding box center [307, 8] width 615 height 16
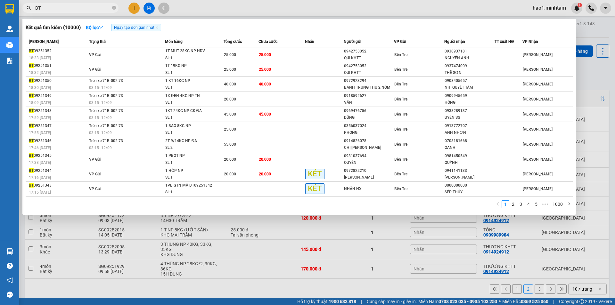
click at [93, 9] on input "BT" at bounding box center [73, 7] width 76 height 7
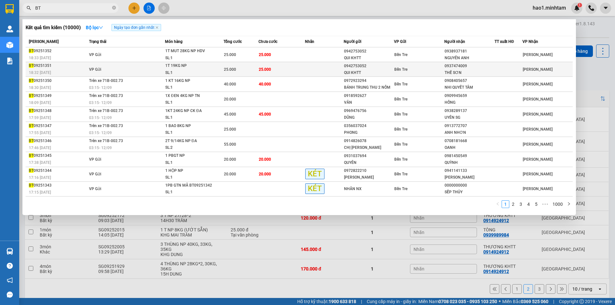
click at [128, 67] on td "VP Gửi" at bounding box center [126, 69] width 78 height 15
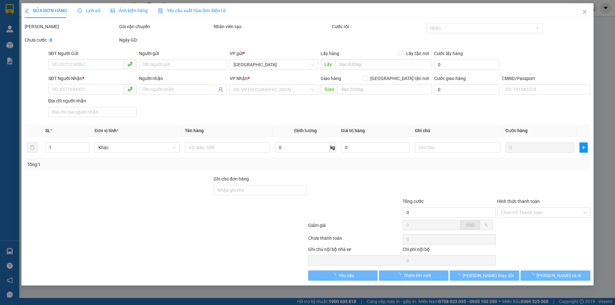
type input "0942753052"
type input "QUI KHTT"
type input "0937474009"
type input "THẾ SƠN"
type input "25.000"
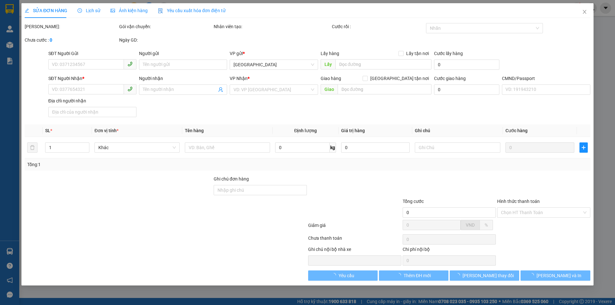
type input "25.000"
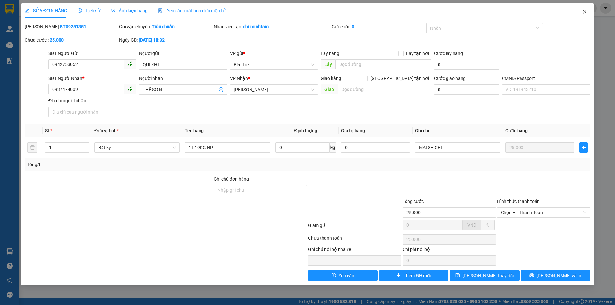
click at [585, 12] on icon "close" at bounding box center [584, 11] width 5 height 5
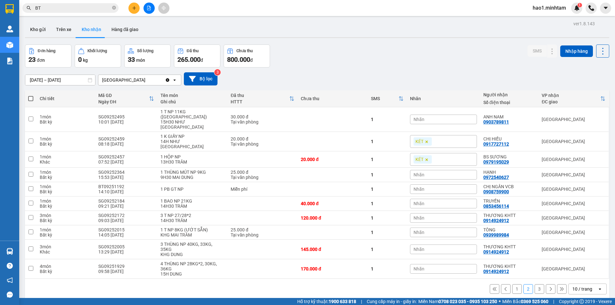
click at [65, 5] on input "BT" at bounding box center [73, 7] width 76 height 7
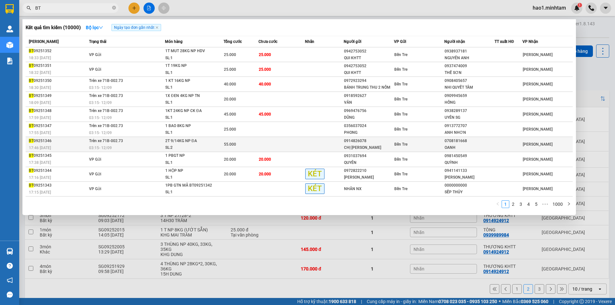
click at [141, 144] on div "03:15 [DATE]" at bounding box center [127, 147] width 76 height 7
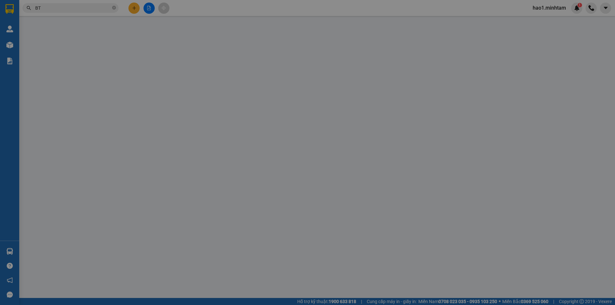
type input "0914826078"
type input "CHỊ [PERSON_NAME]"
type input "0708181668"
type input "OANH"
type input "074192006510"
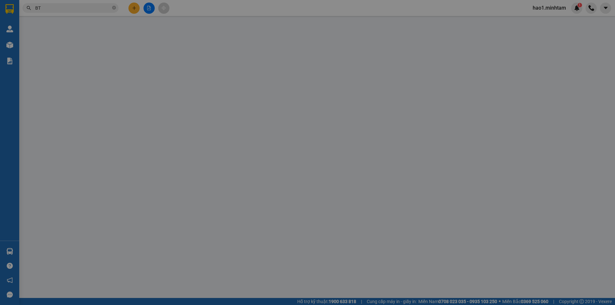
type input "[PERSON_NAME] [DATE] VĨNH HÒA PHÚ [GEOGRAPHIC_DATA]"
type input "ĐỒ ĂN KHÔ"
type input "55.000"
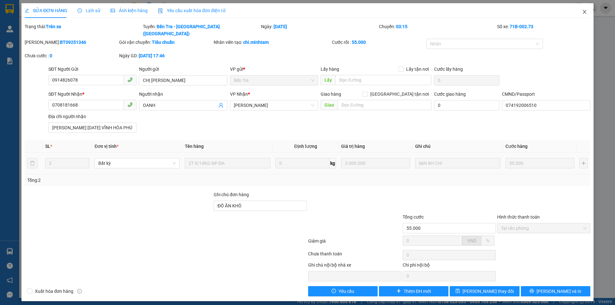
click at [584, 13] on icon "close" at bounding box center [585, 12] width 4 height 4
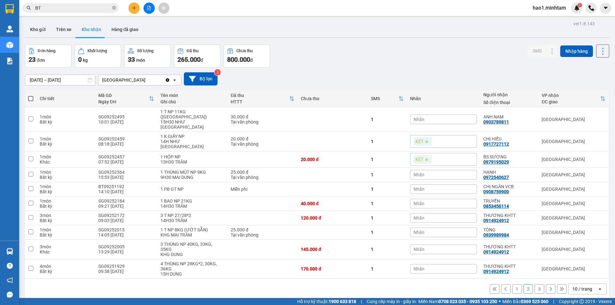
click at [69, 8] on input "BT" at bounding box center [73, 7] width 76 height 7
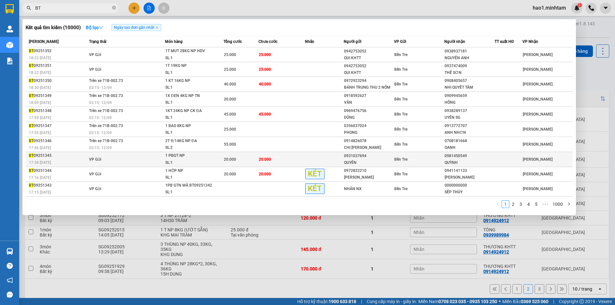
click at [113, 152] on td "VP Gửi" at bounding box center [126, 159] width 78 height 15
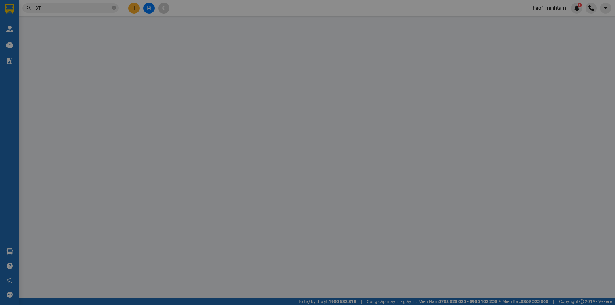
type input "0931037694"
type input "QUYÊN"
type input "0981450549"
type input "QUỲNH"
type input "20.000"
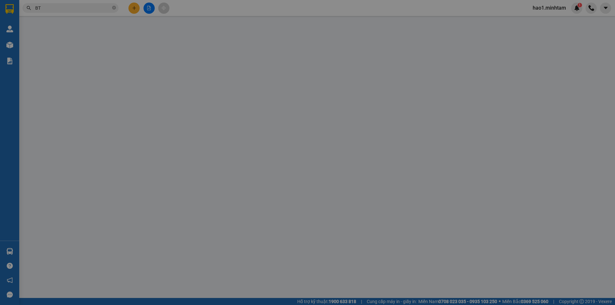
type input "20.000"
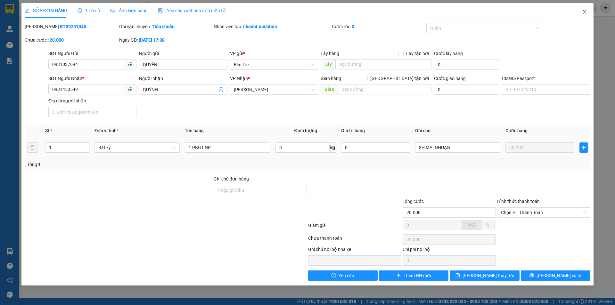
click at [587, 12] on icon "close" at bounding box center [584, 11] width 5 height 5
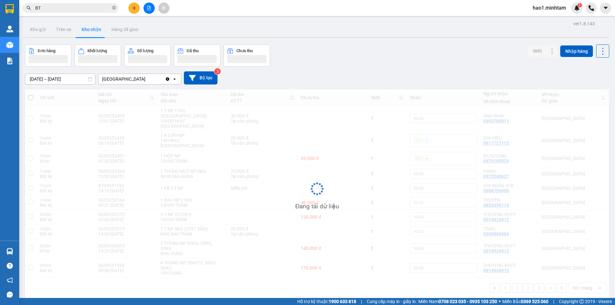
click at [405, 52] on div "Đơn hàng Khối lượng Số lượng Đã thu Chưa thu SMS Nhập hàng" at bounding box center [317, 56] width 584 height 22
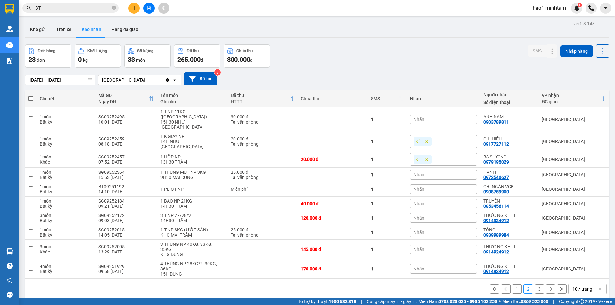
click at [515, 284] on button "1" at bounding box center [517, 289] width 10 height 10
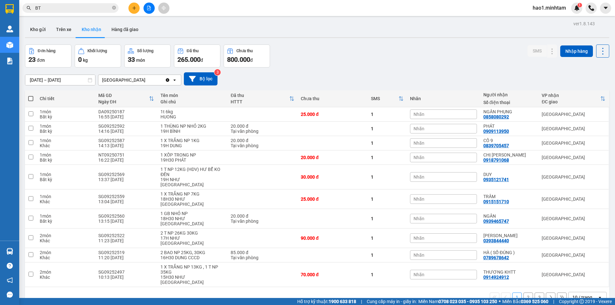
click at [406, 292] on div "1 2 3 10 / trang open" at bounding box center [317, 297] width 579 height 11
click at [41, 9] on input "BT" at bounding box center [73, 7] width 76 height 7
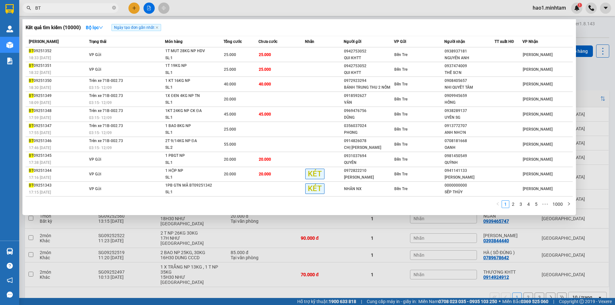
click at [41, 9] on input "BT" at bounding box center [73, 7] width 76 height 7
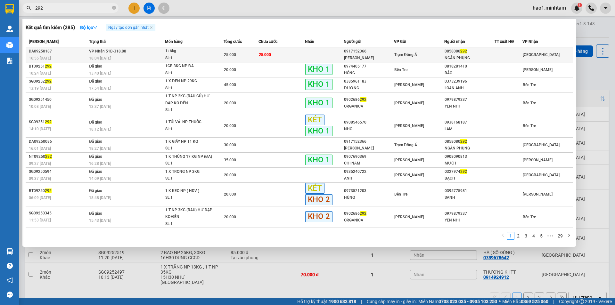
type input "292"
click at [296, 50] on td "25.000" at bounding box center [282, 54] width 46 height 15
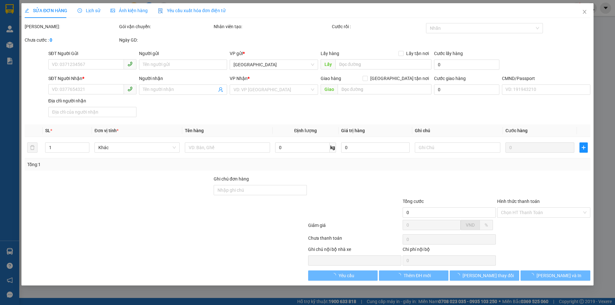
type input "0917152366"
type input "[PERSON_NAME]"
type input "0858080292"
type input "NGÂN PHỤNG"
type input "25.000"
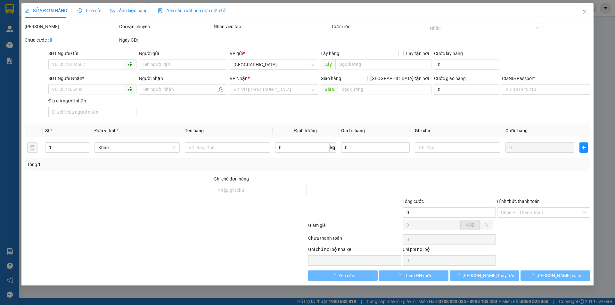
type input "25.000"
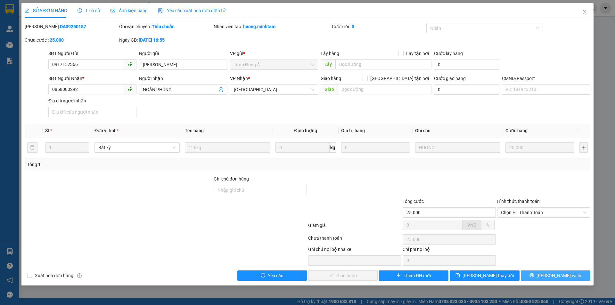
click at [543, 278] on button "[PERSON_NAME] và In" at bounding box center [556, 276] width 70 height 10
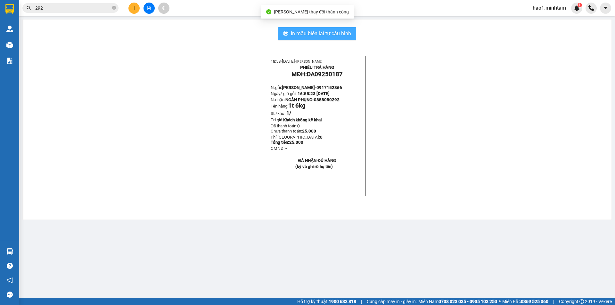
click at [335, 32] on span "In mẫu biên lai tự cấu hình" at bounding box center [321, 33] width 60 height 8
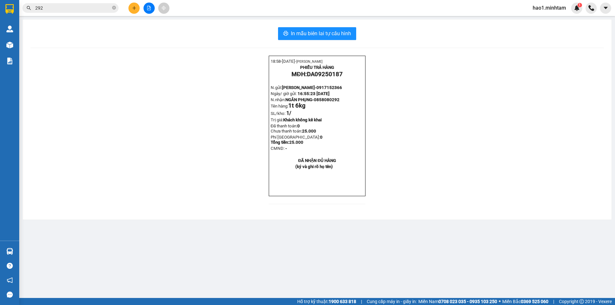
click at [85, 9] on input "292" at bounding box center [73, 7] width 76 height 7
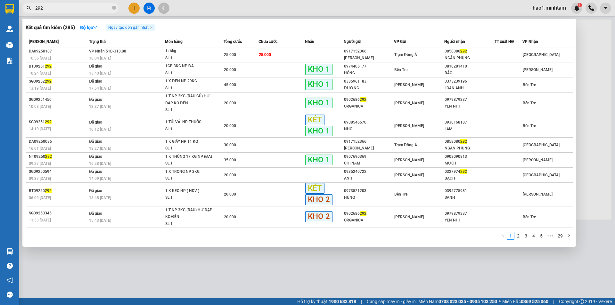
drag, startPoint x: 85, startPoint y: 9, endPoint x: 202, endPoint y: 17, distance: 117.2
click at [86, 9] on input "292" at bounding box center [73, 7] width 76 height 7
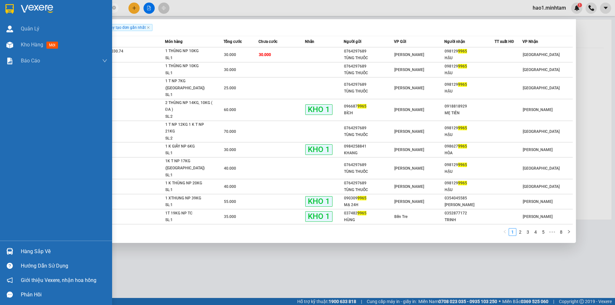
type input "9965"
click at [46, 253] on div "Hàng sắp về" at bounding box center [64, 252] width 87 height 10
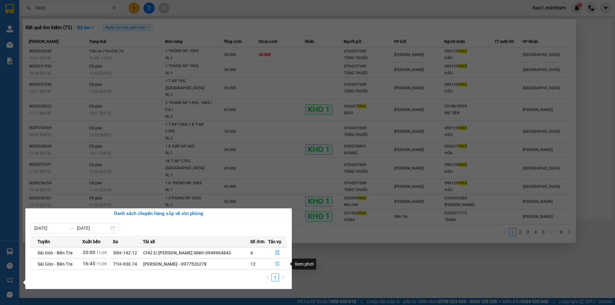
click at [278, 265] on icon "file-done" at bounding box center [277, 264] width 4 height 4
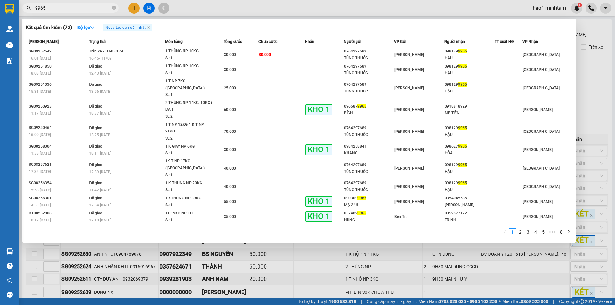
click at [591, 85] on div at bounding box center [307, 152] width 615 height 305
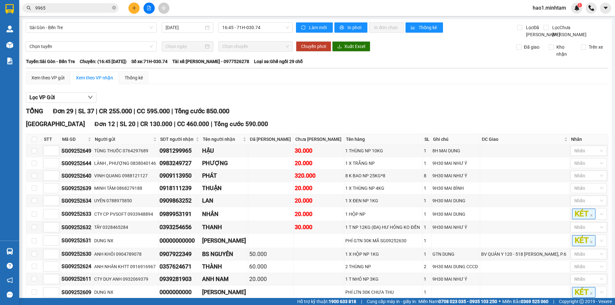
scroll to position [32, 0]
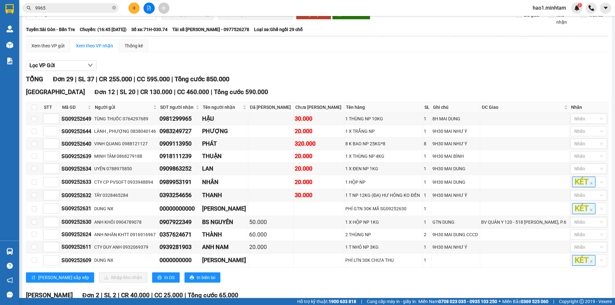
click at [591, 84] on div "TỔNG Đơn 29 | SL 37 | CR 255.000 | CC 595.000 | Tổng cước 850.000" at bounding box center [317, 79] width 582 height 10
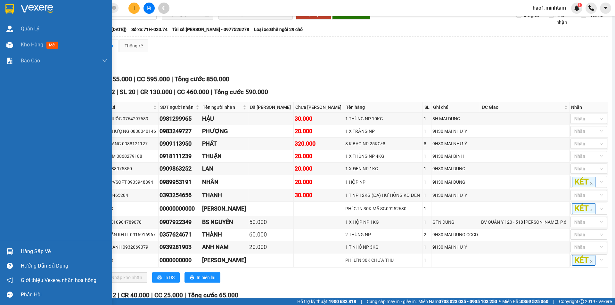
click at [11, 253] on img at bounding box center [9, 251] width 7 height 7
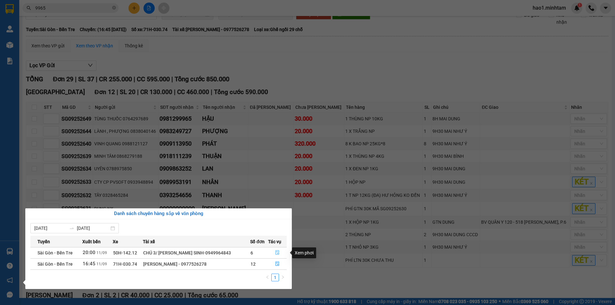
click at [276, 254] on icon "file-done" at bounding box center [277, 253] width 4 height 4
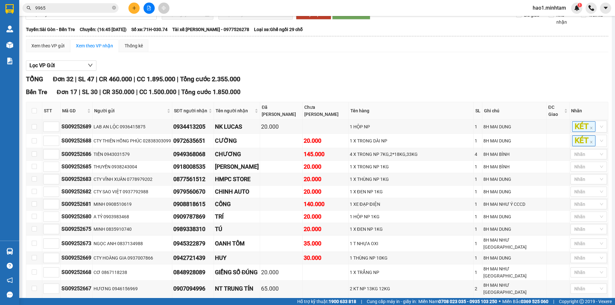
click at [350, 82] on div "TỔNG Đơn 32 | SL 47 | CR 460.000 | CC 1.895.000 | Tổng cước 2.355.000" at bounding box center [317, 79] width 582 height 10
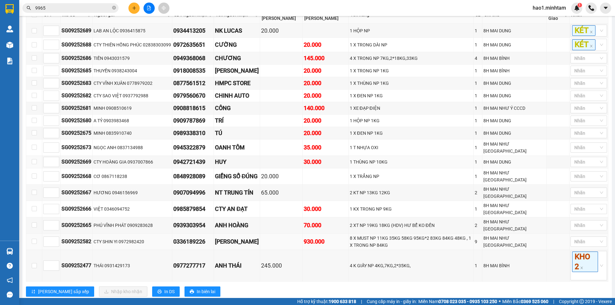
scroll to position [160, 0]
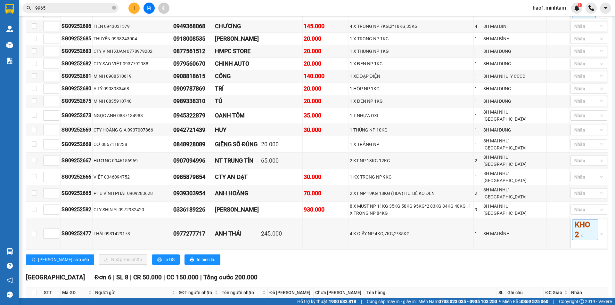
click at [342, 255] on div "[PERSON_NAME] sắp xếp Nhập kho nhận In DS In biên lai" at bounding box center [317, 260] width 582 height 10
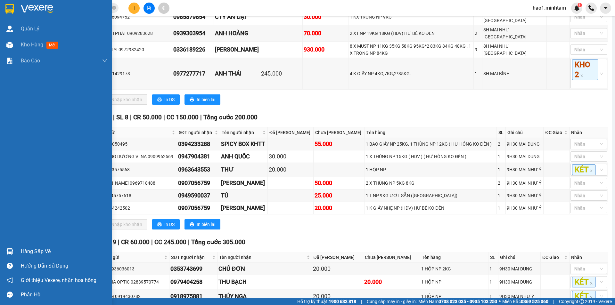
click at [6, 251] on img at bounding box center [9, 251] width 7 height 7
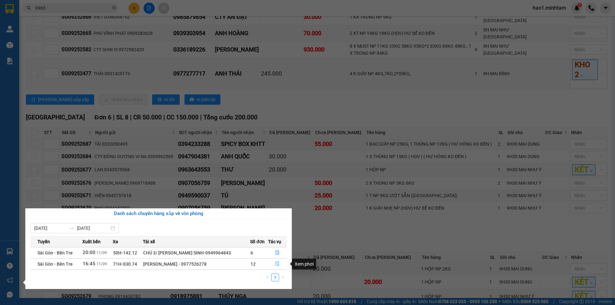
click at [277, 265] on icon "file-done" at bounding box center [277, 264] width 4 height 4
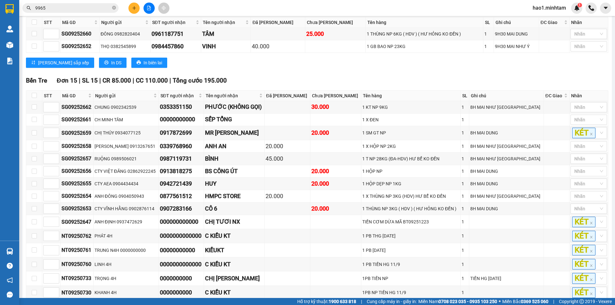
click at [353, 82] on div "TỔNG Đơn 29 | SL 37 | CR 255.000 | CC 595.000 | Tổng cước 850.000 [GEOGRAPHIC_D…" at bounding box center [317, 54] width 582 height 537
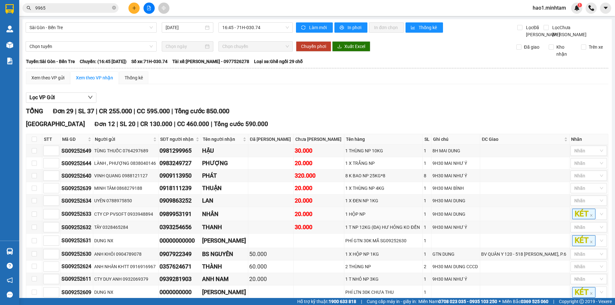
click at [352, 84] on div "Xem theo VP gửi Xem theo VP nhận Thống kê" at bounding box center [317, 77] width 582 height 13
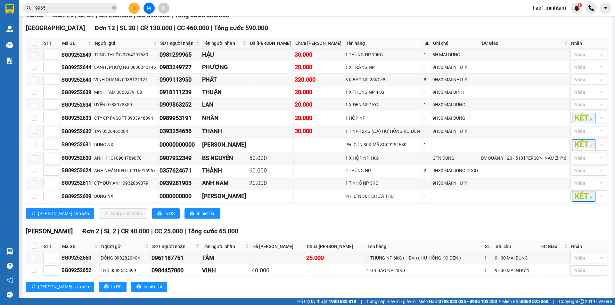
click at [325, 223] on div "[GEOGRAPHIC_DATA] 12 | SL 20 | CR 130.000 | CC 460.000 | Tổng cước 590.000 STT …" at bounding box center [317, 123] width 582 height 200
drag, startPoint x: 327, startPoint y: 87, endPoint x: 378, endPoint y: 85, distance: 50.3
click at [378, 83] on div "8 K BAO NP 25KG*8" at bounding box center [383, 79] width 76 height 7
click at [355, 219] on div "[PERSON_NAME] sắp xếp Nhập kho nhận In DS In biên lai" at bounding box center [317, 214] width 582 height 10
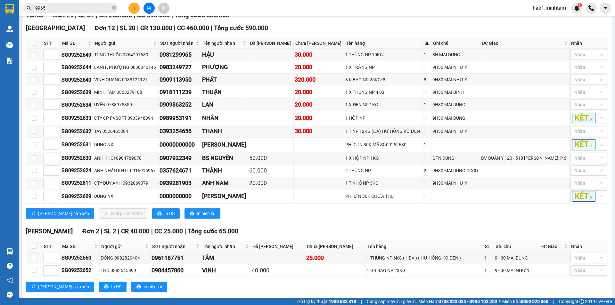
click at [355, 219] on div "[PERSON_NAME] sắp xếp Nhập kho nhận In DS In biên lai" at bounding box center [317, 214] width 582 height 10
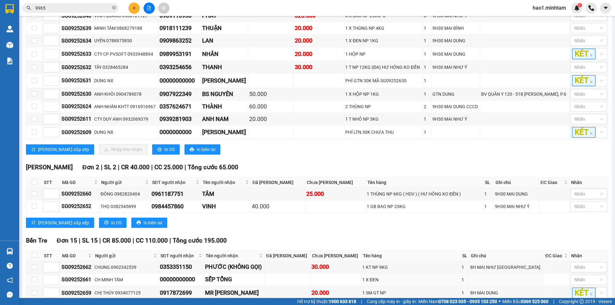
scroll to position [128, 0]
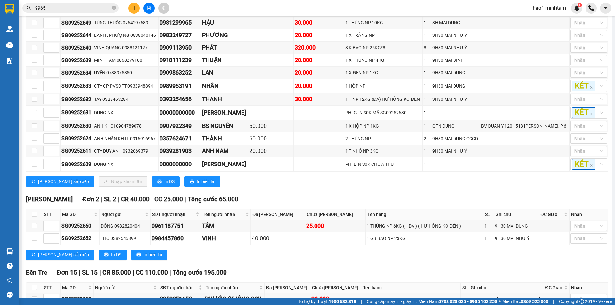
click at [354, 204] on div "[PERSON_NAME] Đơn 2 | SL 2 | CR 40.000 | CC 25.000 | Tổng cước 65.000" at bounding box center [317, 200] width 582 height 10
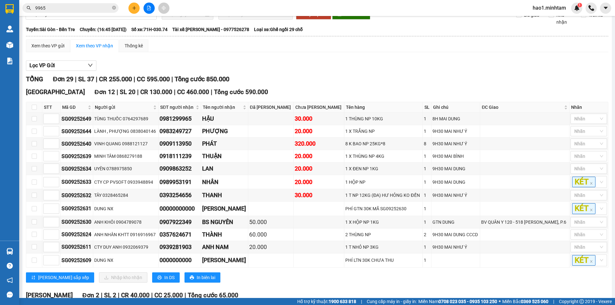
scroll to position [0, 0]
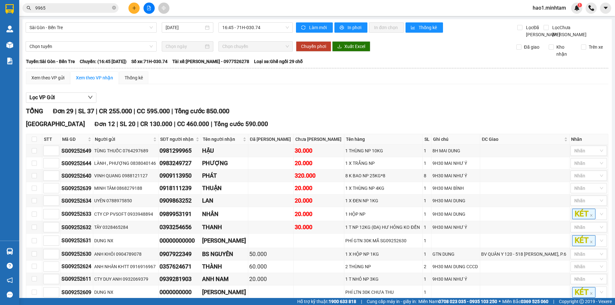
click at [302, 102] on div "Lọc VP Gửi" at bounding box center [317, 98] width 582 height 11
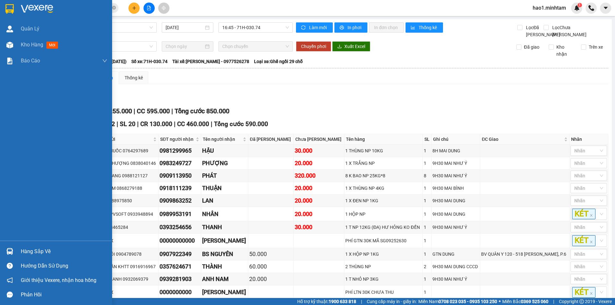
click at [9, 12] on img at bounding box center [9, 9] width 8 height 10
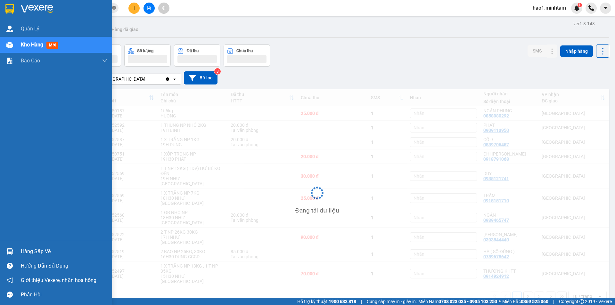
click at [114, 6] on icon "close-circle" at bounding box center [114, 8] width 4 height 4
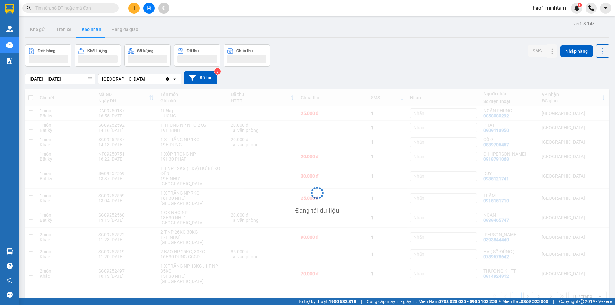
click at [408, 37] on div "Kho gửi Trên xe Kho nhận Hàng đã giao" at bounding box center [317, 30] width 584 height 17
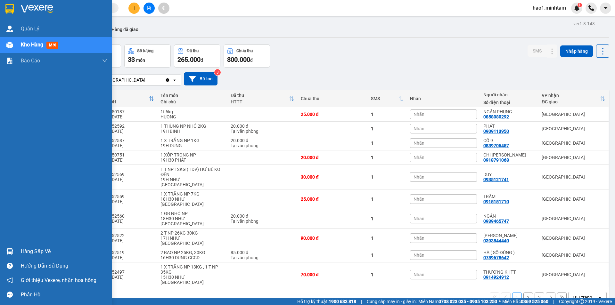
click at [12, 251] on img at bounding box center [9, 251] width 7 height 7
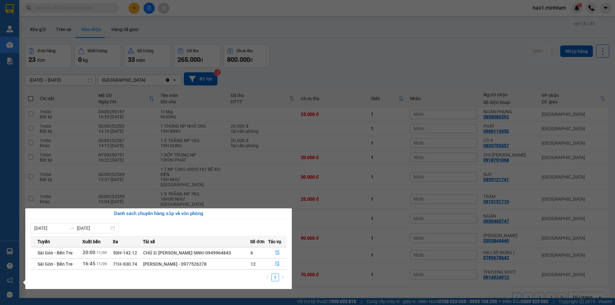
click at [386, 49] on section "Kết quả tìm kiếm ( 72 ) Bộ lọc Ngày tạo đơn gần nhất Mã ĐH Trạng thái Món hàng …" at bounding box center [307, 152] width 615 height 305
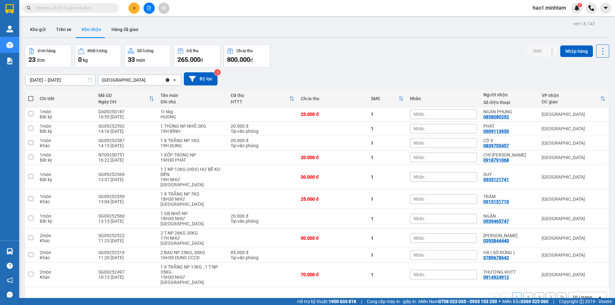
click at [60, 9] on input "text" at bounding box center [73, 7] width 76 height 7
type input "S"
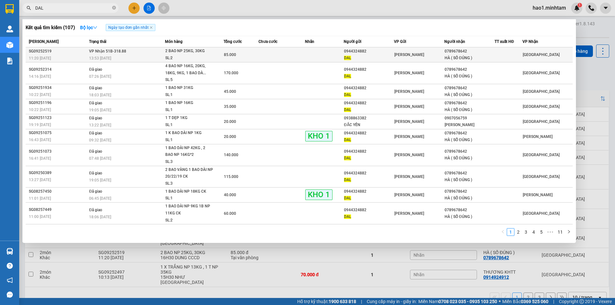
type input "DAL"
click at [197, 59] on div "SL: 2" at bounding box center [189, 58] width 48 height 7
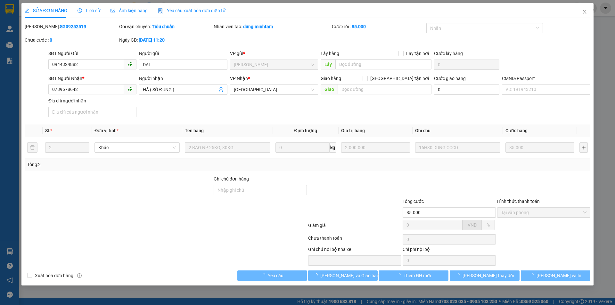
type input "0944324882"
type input "DAL"
type input "0789678642"
type input "HÀ ( SỐ ĐÚNG )"
type input "85.000"
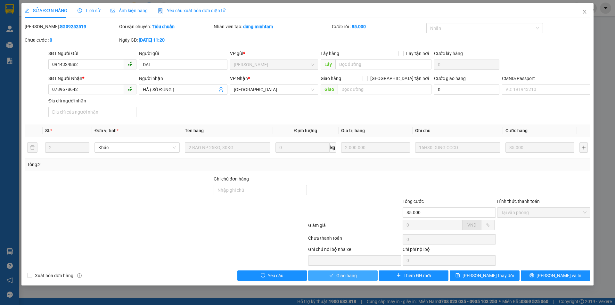
click at [351, 277] on span "Giao hàng" at bounding box center [346, 275] width 21 height 7
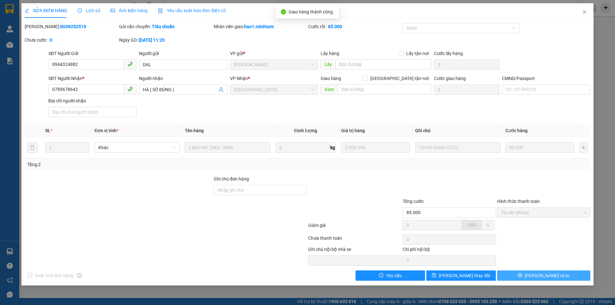
click at [575, 276] on button "[PERSON_NAME] và In" at bounding box center [543, 276] width 93 height 10
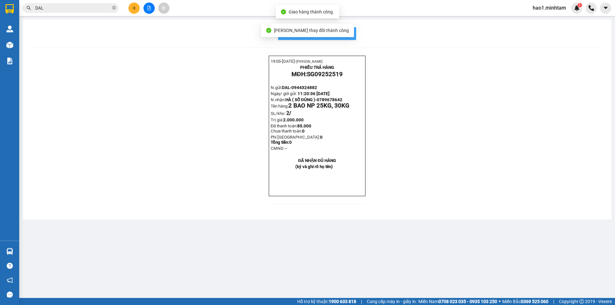
click at [346, 36] on span "In mẫu biên lai tự cấu hình" at bounding box center [321, 33] width 60 height 8
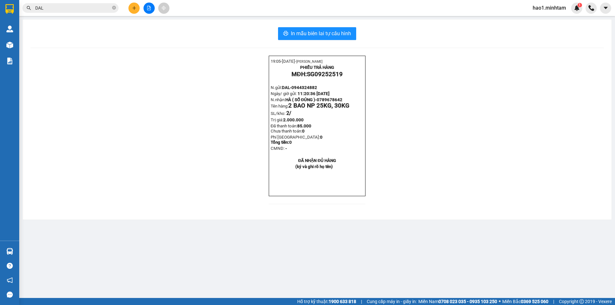
click at [468, 262] on main "In mẫu biên lai tự cấu hình 19:05- [DATE]- [PERSON_NAME] PHIẾU TRẢ HÀNG MĐH: SG…" at bounding box center [307, 149] width 615 height 298
click at [91, 3] on span "DAL" at bounding box center [70, 8] width 96 height 10
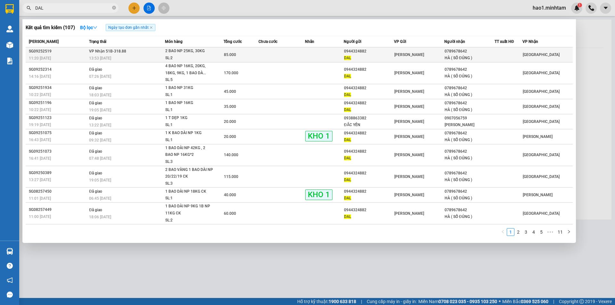
click at [116, 58] on div "13:53 [DATE]" at bounding box center [127, 58] width 76 height 7
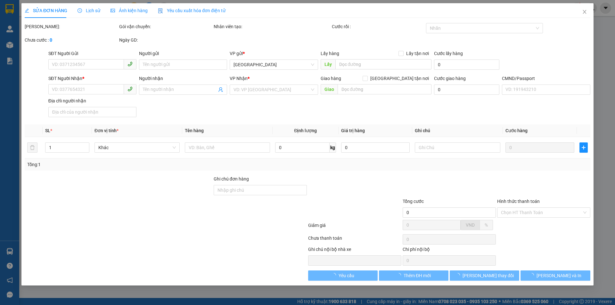
type input "0944324882"
type input "DAL"
type input "0789678642"
type input "HÀ ( SỐ ĐÚNG )"
type input "85.000"
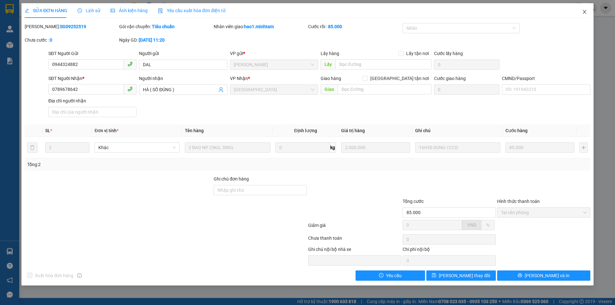
click at [583, 12] on icon "close" at bounding box center [584, 11] width 5 height 5
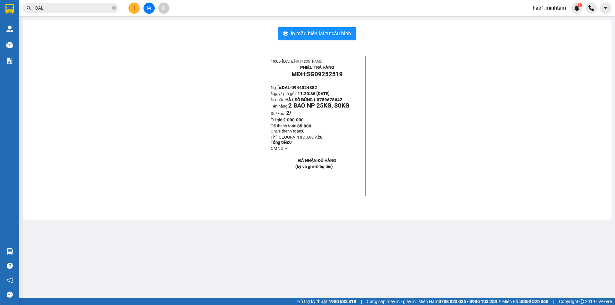
click at [596, 98] on div "19:06- [DATE]- [PERSON_NAME] PHIẾU TRẢ HÀNG MĐH: SG09252519 N.gửi: DAL- 0944324…" at bounding box center [316, 134] width 573 height 156
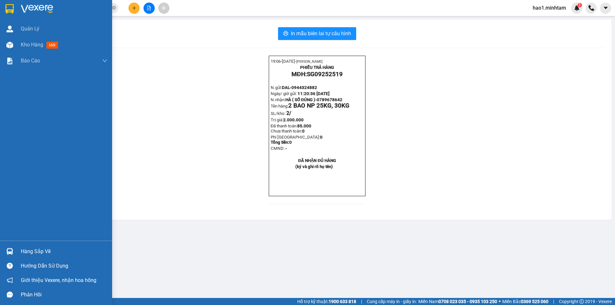
click at [15, 251] on div at bounding box center [9, 251] width 11 height 11
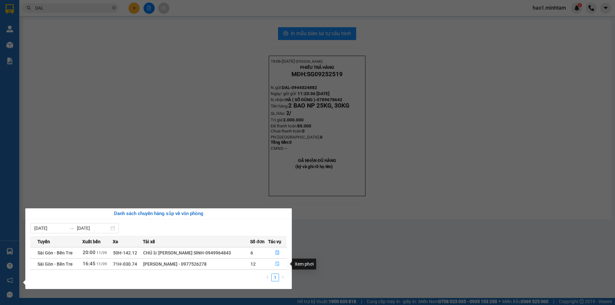
click at [277, 265] on icon "file-done" at bounding box center [278, 264] width 4 height 4
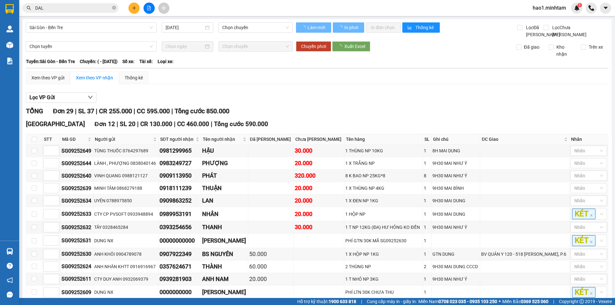
click at [372, 103] on div "Lọc VP Gửi" at bounding box center [317, 98] width 582 height 11
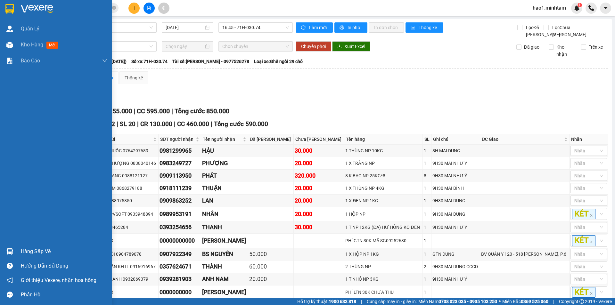
click at [18, 12] on div at bounding box center [56, 10] width 112 height 21
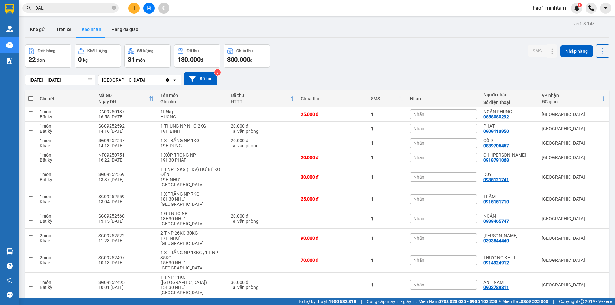
click at [368, 58] on div "Đơn hàng 22 đơn Khối lượng 0 kg Số lượng 31 món Đã thu 180.000 đ Chưa thu 800.0…" at bounding box center [317, 56] width 584 height 23
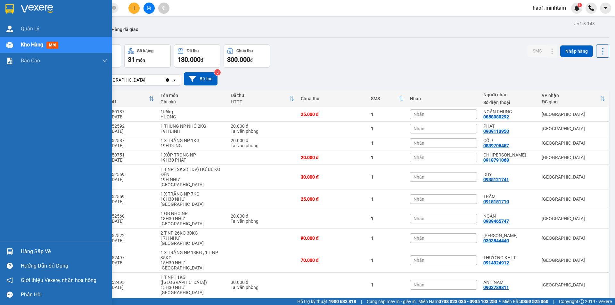
click at [20, 248] on div "Hàng sắp về" at bounding box center [56, 251] width 112 height 14
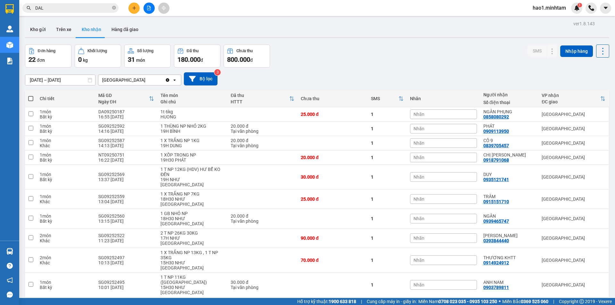
click at [303, 81] on section "Kết quả tìm kiếm ( 107 ) Bộ lọc Ngày tạo đơn gần nhất Mã ĐH Trạng thái Món hàng…" at bounding box center [307, 152] width 615 height 305
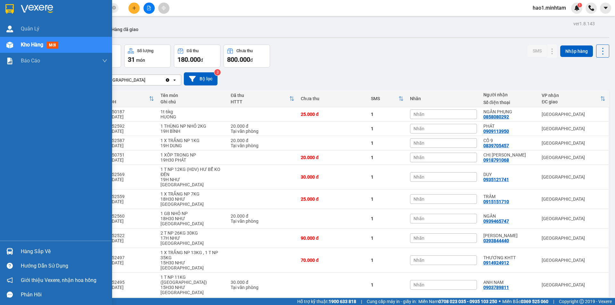
click at [12, 251] on img at bounding box center [9, 251] width 7 height 7
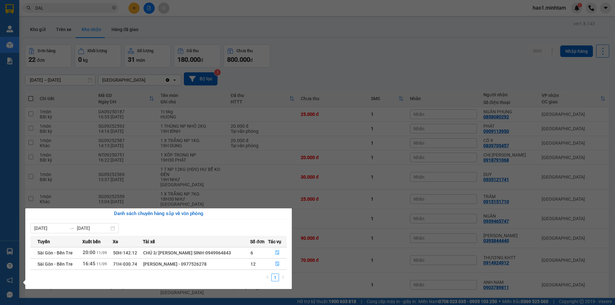
click at [305, 69] on section "Kết quả tìm kiếm ( 107 ) Bộ lọc Ngày tạo đơn gần nhất Mã ĐH Trạng thái Món hàng…" at bounding box center [307, 152] width 615 height 305
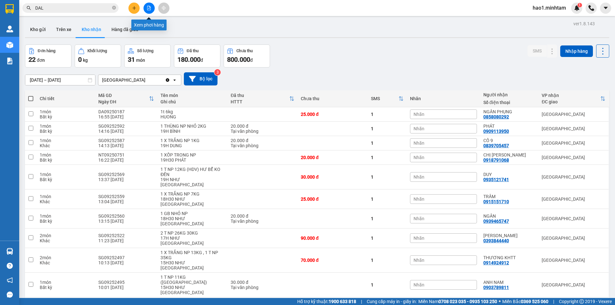
click at [150, 11] on button at bounding box center [149, 8] width 11 height 11
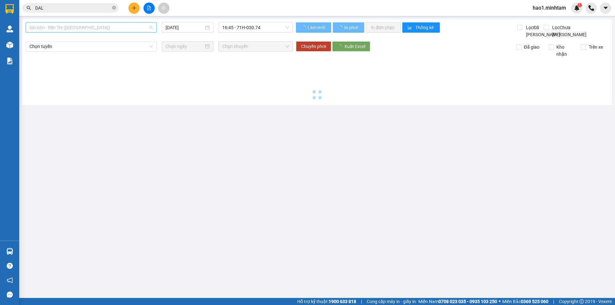
click at [70, 31] on span "Sài Gòn - Bến Tre ([GEOGRAPHIC_DATA])" at bounding box center [90, 28] width 123 height 10
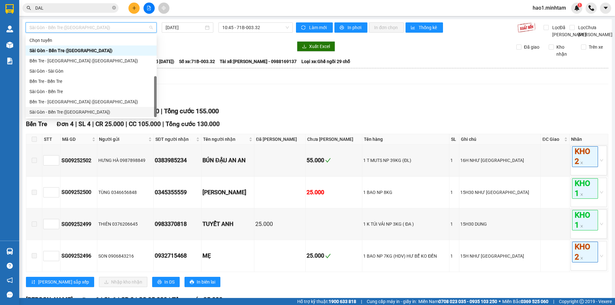
scroll to position [10, 0]
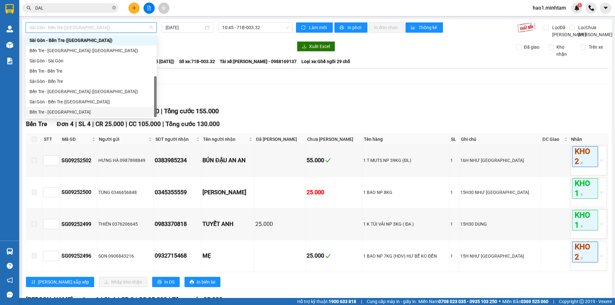
click at [77, 112] on div "Bến Tre - [GEOGRAPHIC_DATA]" at bounding box center [90, 112] width 123 height 7
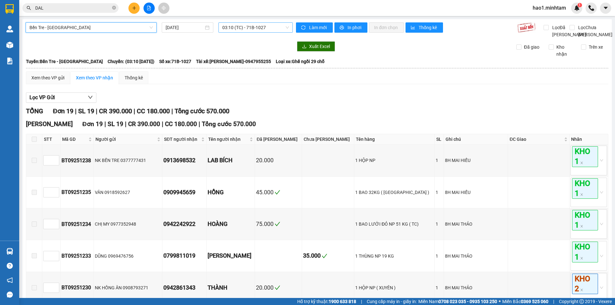
click at [235, 27] on span "03:10 (TC) - 71B-1027" at bounding box center [255, 28] width 67 height 10
click at [175, 26] on input "[DATE]" at bounding box center [185, 27] width 38 height 7
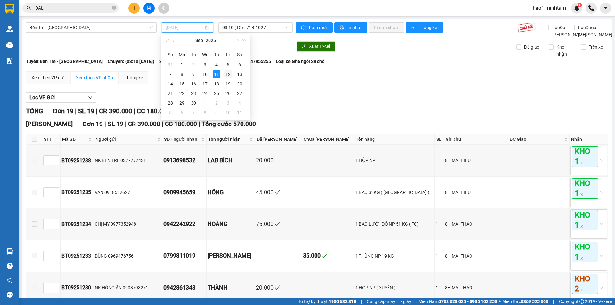
click at [228, 76] on div "12" at bounding box center [228, 74] width 8 height 8
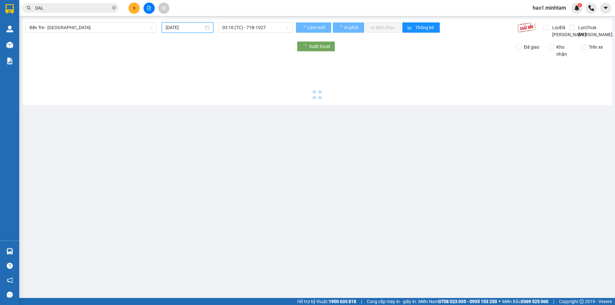
type input "[DATE]"
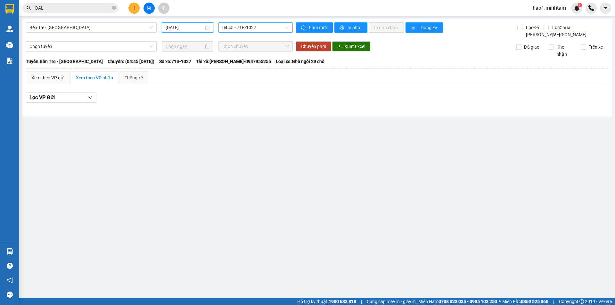
click at [242, 27] on span "04:45 - 71B-1027" at bounding box center [255, 28] width 67 height 10
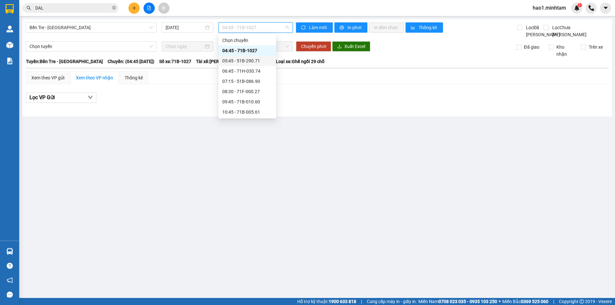
click at [242, 62] on div "05:45 - 51B-290.71" at bounding box center [247, 60] width 50 height 7
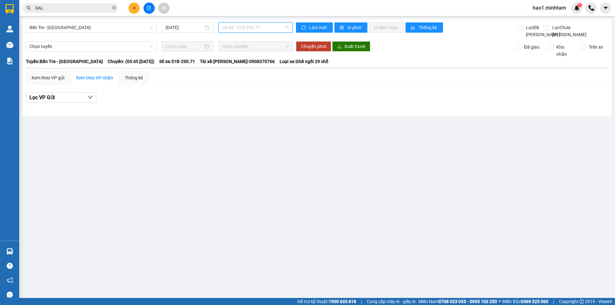
click at [232, 28] on span "05:45 - 51B-290.71" at bounding box center [255, 28] width 67 height 10
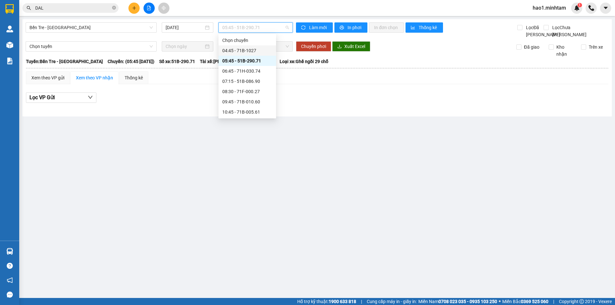
click at [237, 49] on div "04:45 - 71B-1027" at bounding box center [247, 50] width 50 height 7
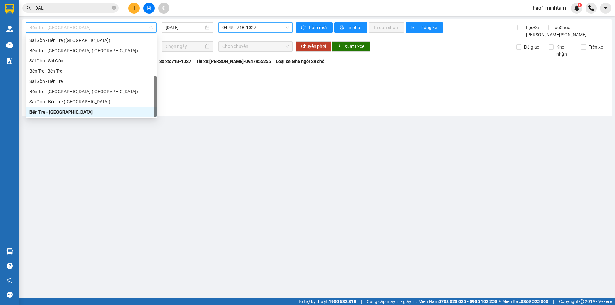
click at [112, 29] on span "Bến Tre - [GEOGRAPHIC_DATA]" at bounding box center [90, 28] width 123 height 10
click at [69, 92] on div "Bến Tre - [GEOGRAPHIC_DATA] ([GEOGRAPHIC_DATA])" at bounding box center [90, 91] width 123 height 7
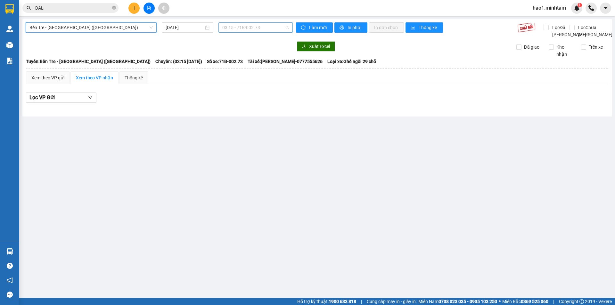
click at [250, 27] on span "03:15 - 71B-002.73" at bounding box center [255, 28] width 67 height 10
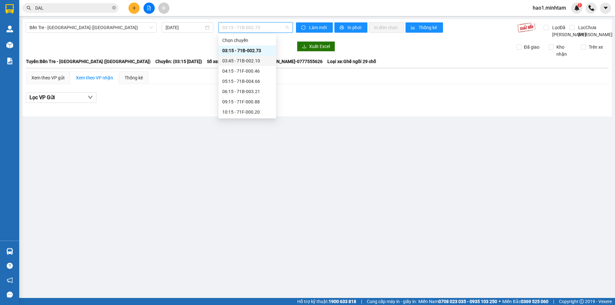
click at [235, 60] on div "03:45 - 71B-002.10" at bounding box center [247, 60] width 50 height 7
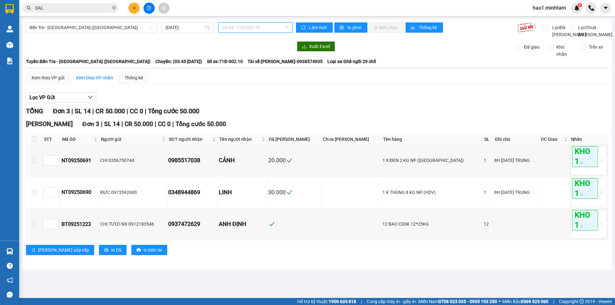
click at [239, 29] on span "03:45 - 71B-002.10" at bounding box center [255, 28] width 67 height 10
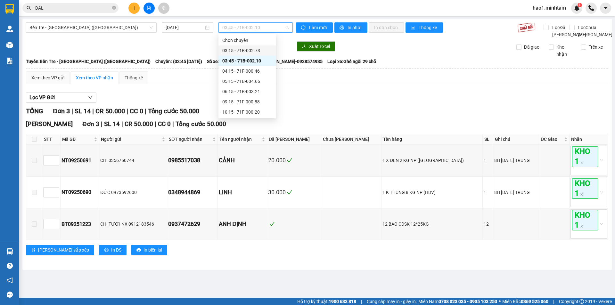
click at [236, 47] on div "03:15 - 71B-002.73" at bounding box center [247, 50] width 50 height 7
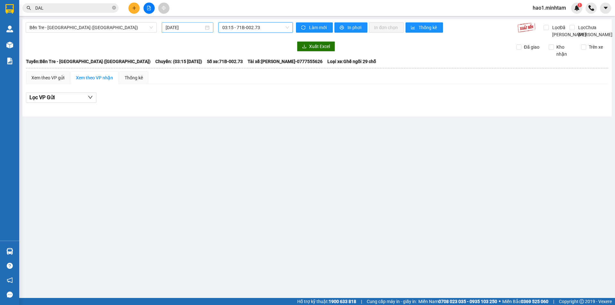
click at [177, 26] on input "[DATE]" at bounding box center [185, 27] width 38 height 7
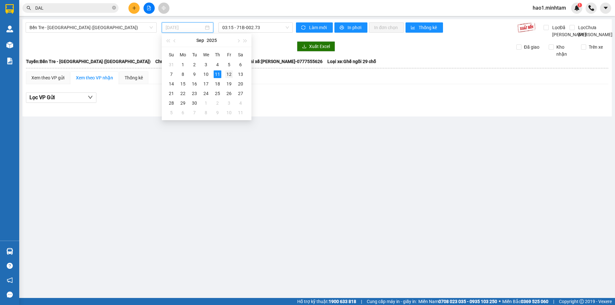
click at [232, 75] on div "12" at bounding box center [229, 74] width 8 height 8
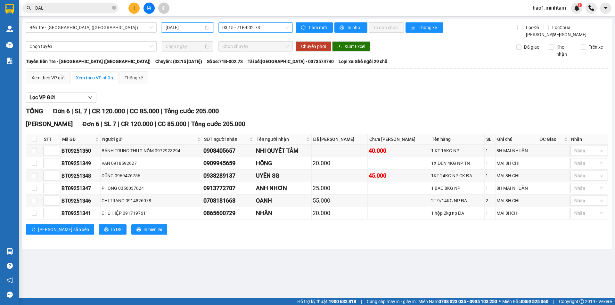
click at [260, 27] on span "03:15 - 71B-002.73" at bounding box center [255, 28] width 67 height 10
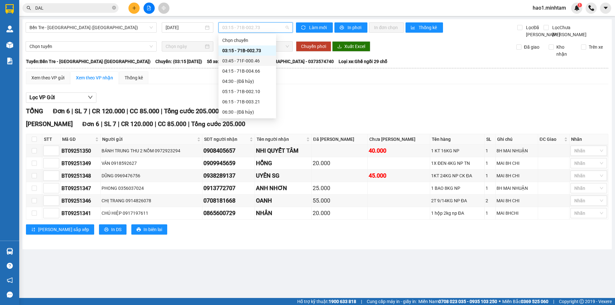
click at [253, 60] on div "03:45 - 71F-000.46" at bounding box center [247, 60] width 50 height 7
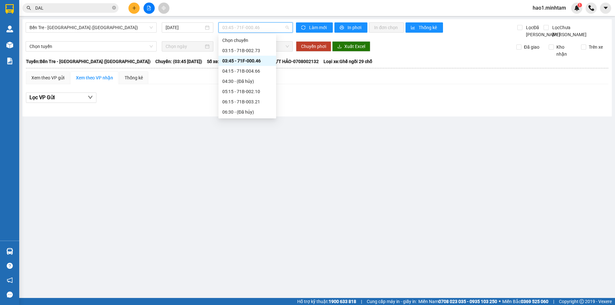
click at [253, 26] on span "03:45 - 71F-000.46" at bounding box center [255, 28] width 67 height 10
click at [248, 50] on div "03:15 - 71B-002.73" at bounding box center [247, 50] width 50 height 7
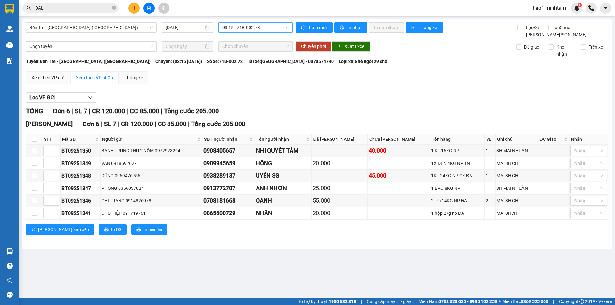
click at [242, 94] on div "Xem theo VP gửi Xem theo VP nhận Thống kê Lọc VP Gửi TỔNG Đơn 6 | SL 7 | CR 12…" at bounding box center [317, 156] width 582 height 171
click at [340, 103] on div "Lọc VP Gửi" at bounding box center [317, 98] width 582 height 11
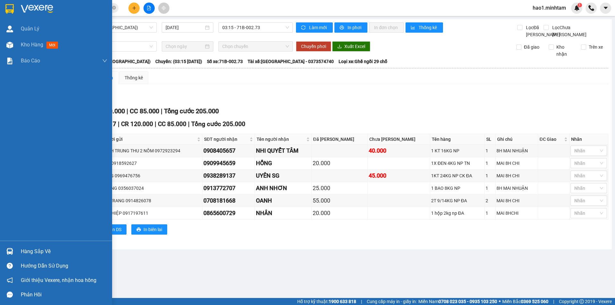
click at [19, 254] on div "Hàng sắp về" at bounding box center [56, 251] width 112 height 14
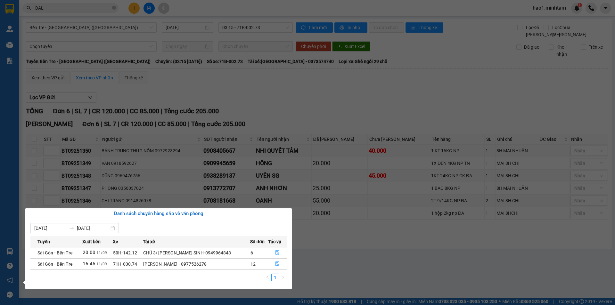
click at [276, 119] on section "Kết quả tìm kiếm ( 107 ) Bộ lọc Ngày tạo đơn gần nhất Mã ĐH Trạng thái Món hàng…" at bounding box center [307, 152] width 615 height 305
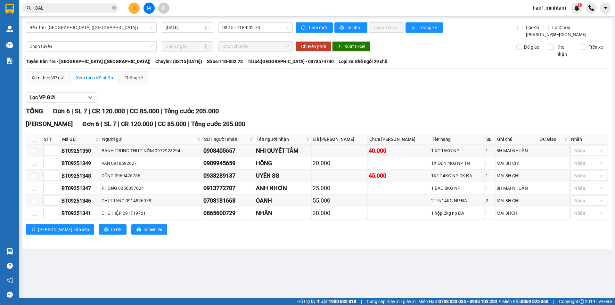
click at [276, 116] on div "TỔNG Đơn 6 | SL 7 | CR 120.000 | CC 85.000 | Tổng cước 205.000" at bounding box center [317, 111] width 582 height 10
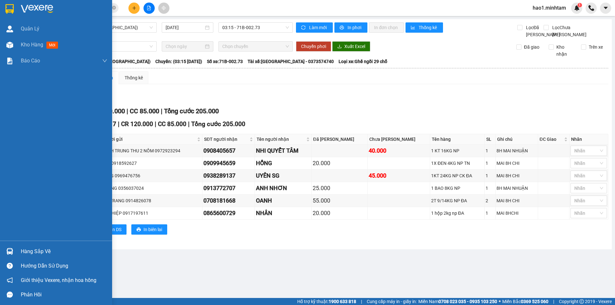
click at [12, 252] on img at bounding box center [9, 251] width 7 height 7
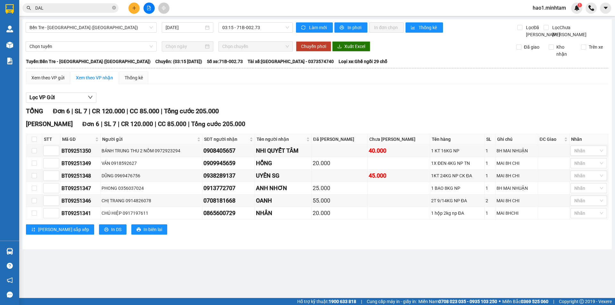
click at [361, 91] on section "Kết quả tìm kiếm ( 107 ) Bộ lọc Ngày tạo đơn gần nhất Mã ĐH Trạng thái Món hàng…" at bounding box center [307, 152] width 615 height 305
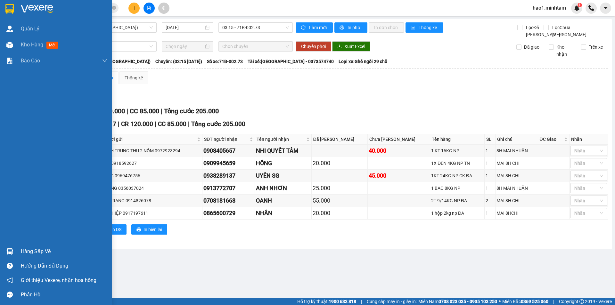
click at [20, 252] on div "Hàng sắp về" at bounding box center [56, 251] width 112 height 14
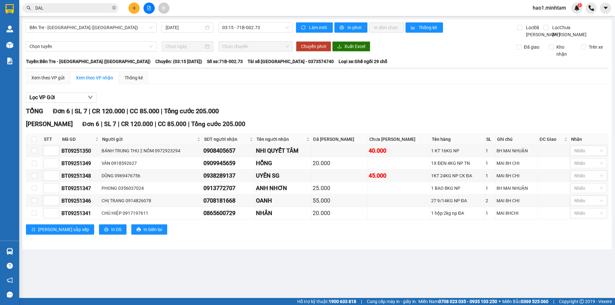
click at [327, 243] on section "Kết quả tìm kiếm ( 107 ) Bộ lọc Ngày tạo đơn gần nhất Mã ĐH Trạng thái Món hàng…" at bounding box center [307, 152] width 615 height 305
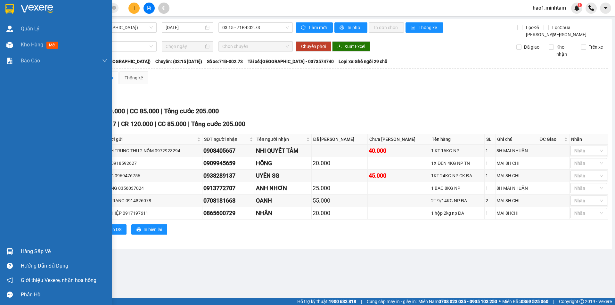
click at [15, 251] on div "Hàng sắp về" at bounding box center [56, 251] width 112 height 14
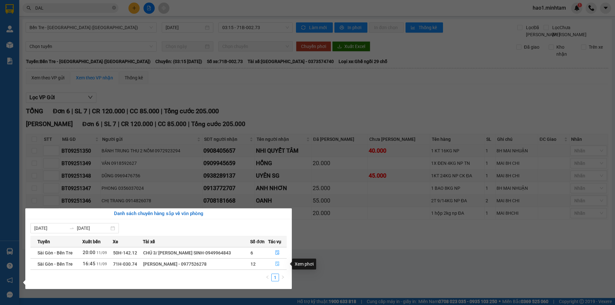
click at [275, 264] on icon "file-done" at bounding box center [277, 264] width 4 height 4
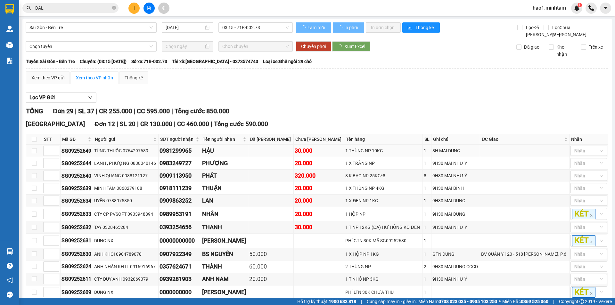
click at [360, 103] on div at bounding box center [317, 103] width 582 height 0
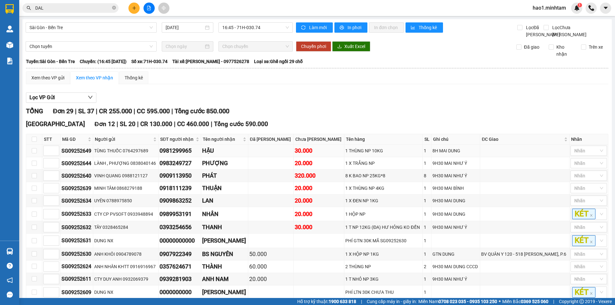
type input "[DATE]"
click at [312, 103] on div "Lọc VP Gửi" at bounding box center [317, 98] width 582 height 11
click at [365, 103] on div "Lọc VP Gửi" at bounding box center [317, 98] width 582 height 11
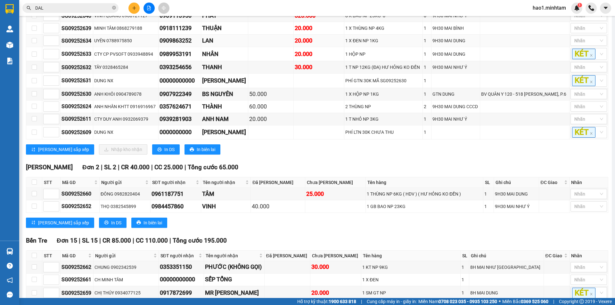
scroll to position [224, 0]
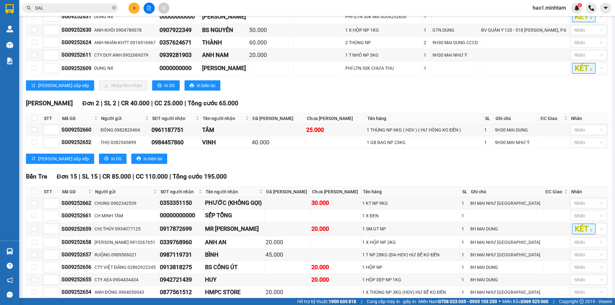
click at [371, 91] on div "[PERSON_NAME] sắp xếp Nhập kho nhận In DS In biên lai" at bounding box center [317, 85] width 582 height 10
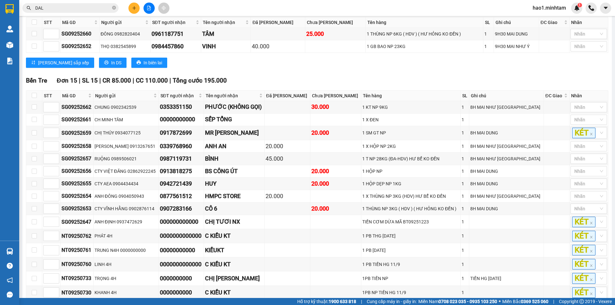
scroll to position [352, 0]
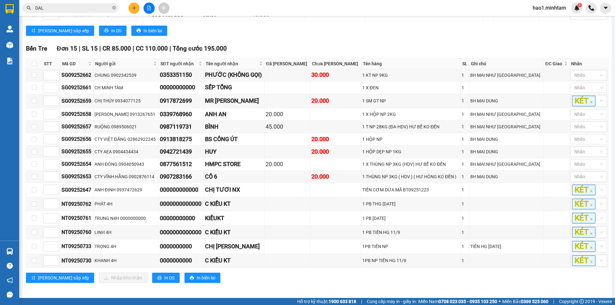
click at [367, 50] on div "TỔNG Đơn 29 | SL 37 | CR 255.000 | CC 595.000 | Tổng cước 850.000 [GEOGRAPHIC_D…" at bounding box center [317, 22] width 582 height 537
click at [134, 6] on icon "plus" at bounding box center [134, 8] width 4 height 4
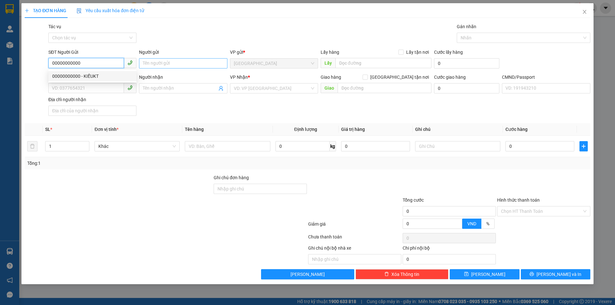
type input "00000000000"
click at [154, 62] on input "Người gửi" at bounding box center [183, 63] width 88 height 10
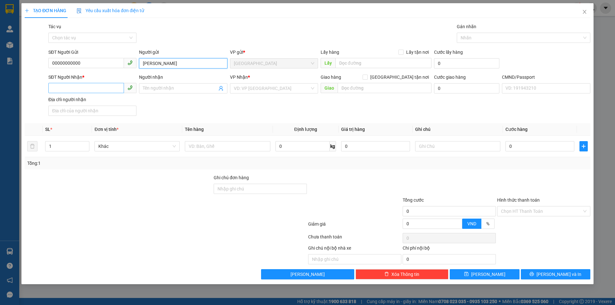
type input "[PERSON_NAME]"
click at [117, 92] on input "SĐT Người Nhận *" at bounding box center [86, 88] width 76 height 10
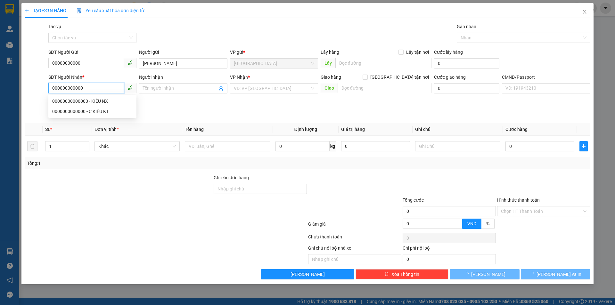
type input "000000000000"
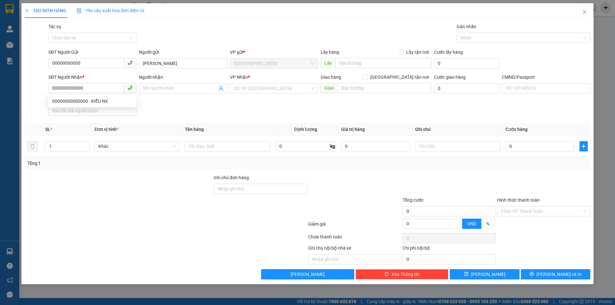
click at [172, 82] on div "Người nhận" at bounding box center [183, 79] width 88 height 10
click at [172, 88] on input "Người nhận" at bounding box center [180, 88] width 74 height 7
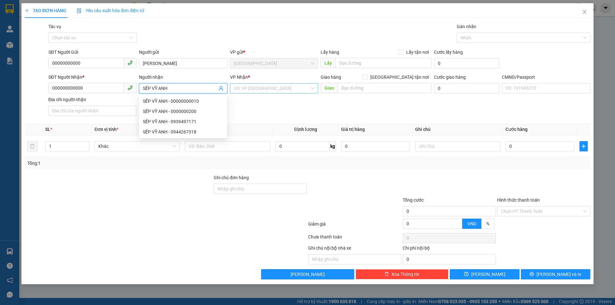
type input "SẾP VỸ ANH"
click at [261, 89] on input "search" at bounding box center [272, 89] width 76 height 10
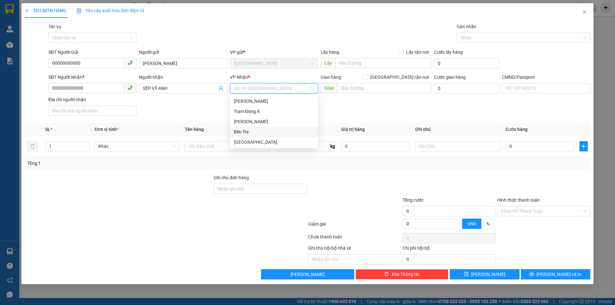
click at [257, 134] on div "Bến Tre" at bounding box center [274, 131] width 80 height 7
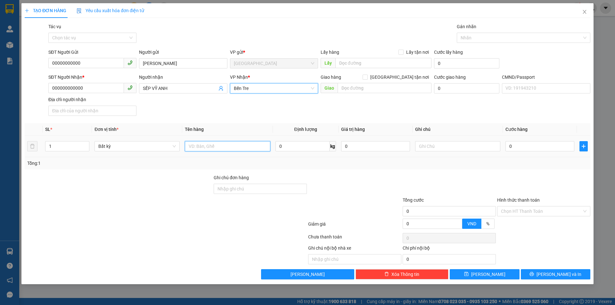
click at [227, 147] on input "text" at bounding box center [227, 146] width 85 height 10
drag, startPoint x: 257, startPoint y: 144, endPoint x: 297, endPoint y: 149, distance: 40.0
click at [257, 144] on input "LỊCH LÀM VIỆC TG" at bounding box center [227, 146] width 85 height 10
click at [268, 147] on input "LỊCH LÀM VIỆC TG 15/09 =>" at bounding box center [227, 146] width 85 height 10
type input "LỊCH LÀM VIỆC TG 15/09 => 21/09"
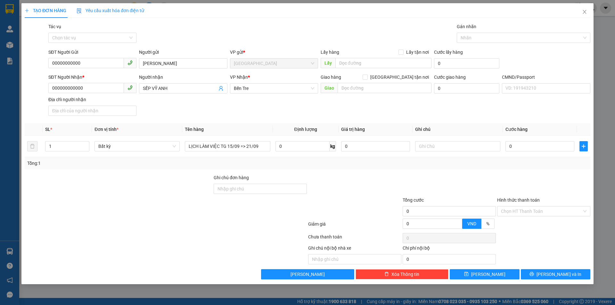
click at [301, 172] on div "Transit Pickup Surcharge Ids Transit Deliver Surcharge Ids Transit Deliver Surc…" at bounding box center [308, 151] width 566 height 257
click at [518, 213] on input "Hình thức thanh toán" at bounding box center [541, 212] width 81 height 10
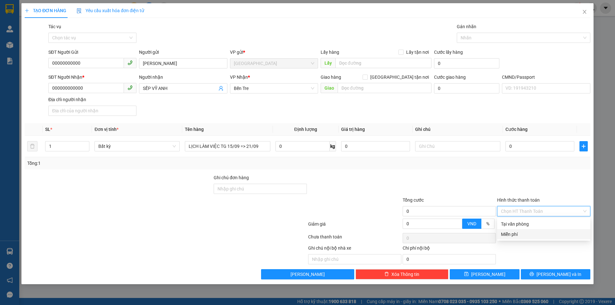
click at [517, 238] on div "Miễn phí" at bounding box center [544, 234] width 86 height 7
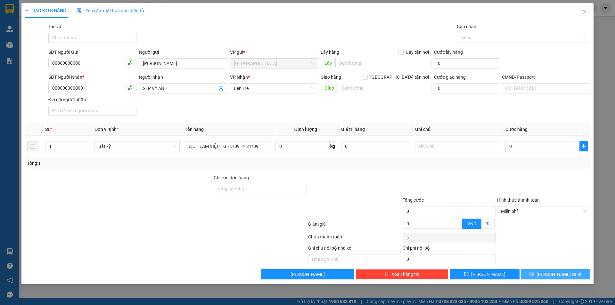
click at [541, 275] on button "[PERSON_NAME] và In" at bounding box center [556, 274] width 70 height 10
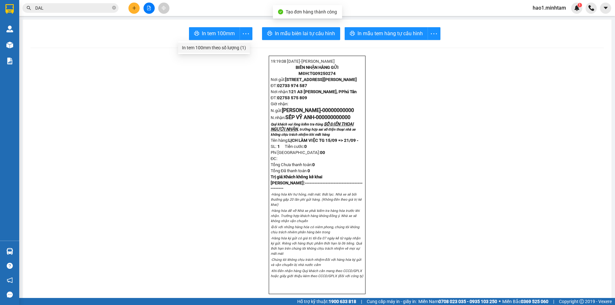
click at [234, 46] on div "In tem 100mm theo số lượng (1)" at bounding box center [214, 47] width 64 height 7
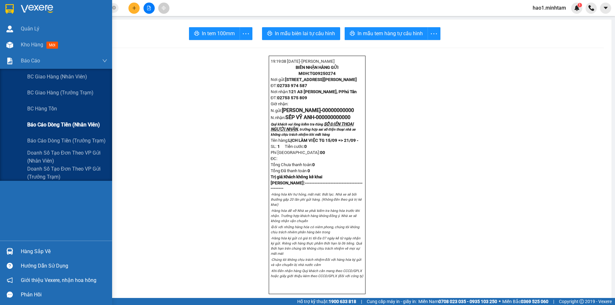
click at [60, 126] on span "Báo cáo dòng tiền (nhân viên)" at bounding box center [63, 125] width 73 height 8
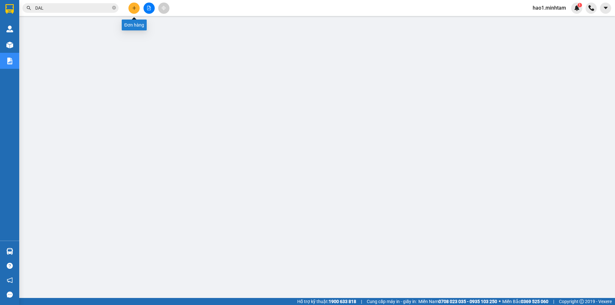
click at [137, 7] on button at bounding box center [133, 8] width 11 height 11
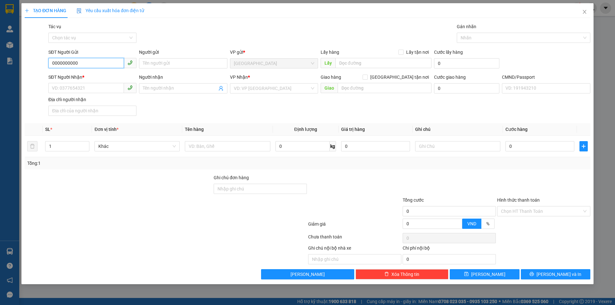
type input "00000000000"
click at [123, 74] on div "00000000000 - HẠO NX" at bounding box center [92, 76] width 80 height 7
type input "[PERSON_NAME]"
type input "000000000000"
type input "SẾP VỸ ANH"
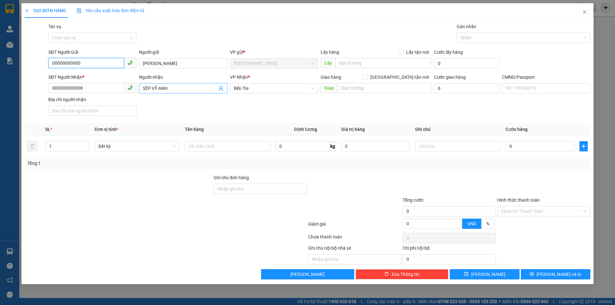
type input "00000000000"
click at [223, 90] on icon "user-add" at bounding box center [220, 88] width 5 height 5
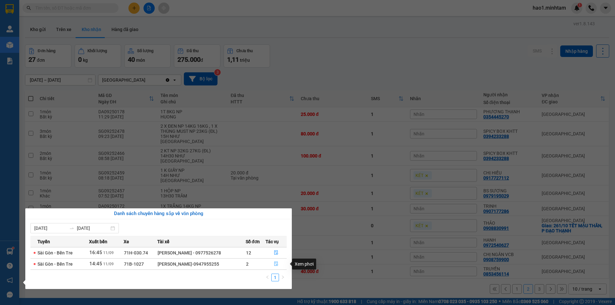
click at [276, 264] on icon "file-done" at bounding box center [276, 264] width 4 height 4
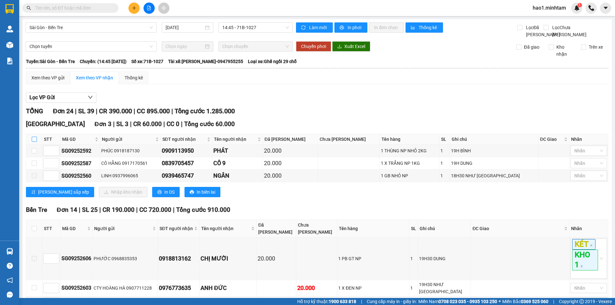
click at [35, 142] on input "checkbox" at bounding box center [34, 139] width 5 height 5
checkbox input "true"
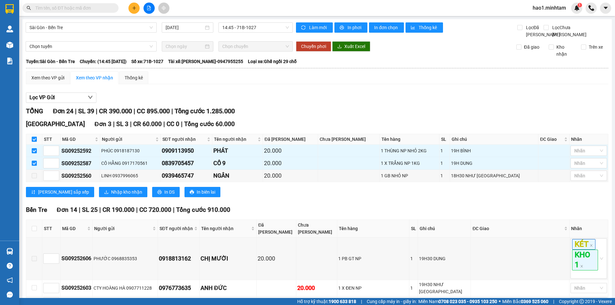
click at [35, 142] on input "checkbox" at bounding box center [34, 139] width 5 height 5
checkbox input "false"
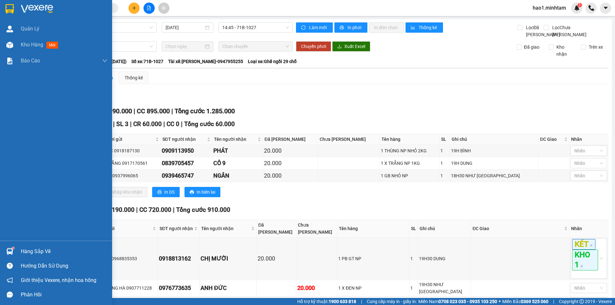
click at [15, 5] on div at bounding box center [9, 8] width 11 height 11
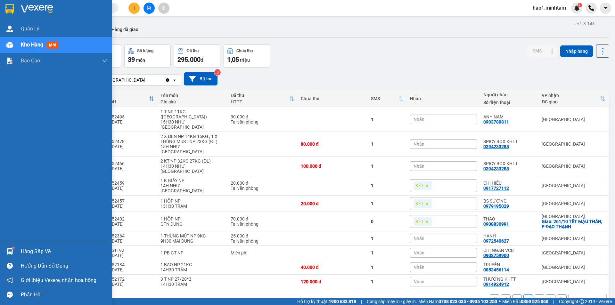
click at [16, 249] on div "Hàng sắp về" at bounding box center [56, 251] width 112 height 14
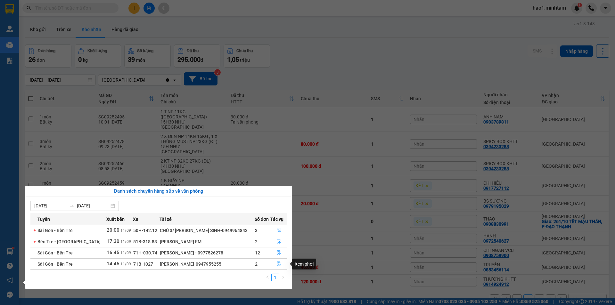
click at [276, 265] on icon "file-done" at bounding box center [278, 264] width 4 height 4
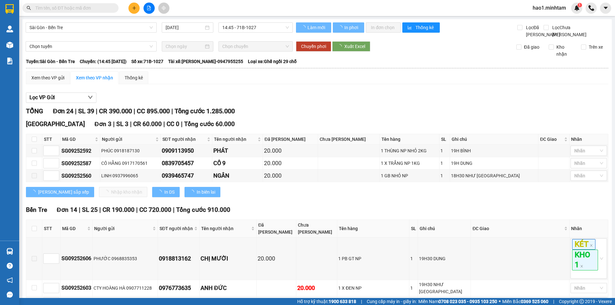
click at [353, 103] on div "Lọc VP Gửi" at bounding box center [317, 98] width 582 height 11
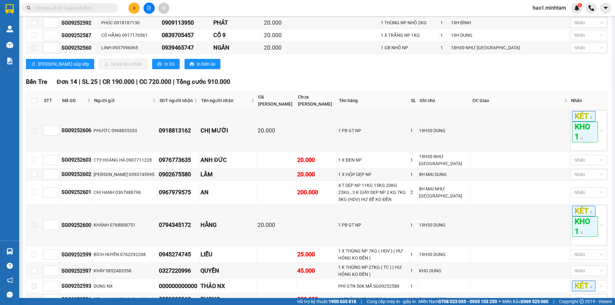
scroll to position [32, 0]
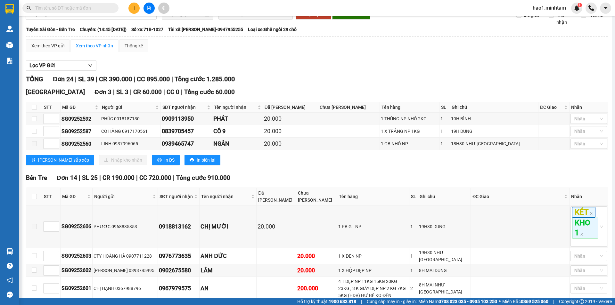
click at [366, 170] on div "Tiền Giang Đơn 3 | SL 3 | CR 60.000 | CC 0 | Tổng cước 60.000 STT Mã GD Người g…" at bounding box center [317, 128] width 582 height 83
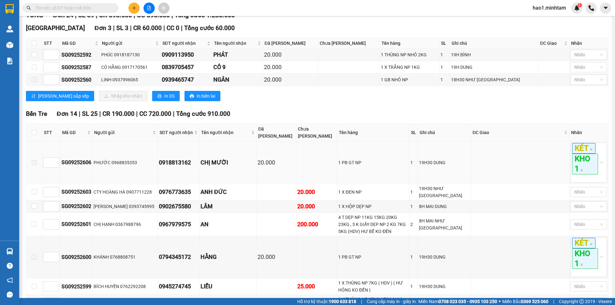
scroll to position [0, 0]
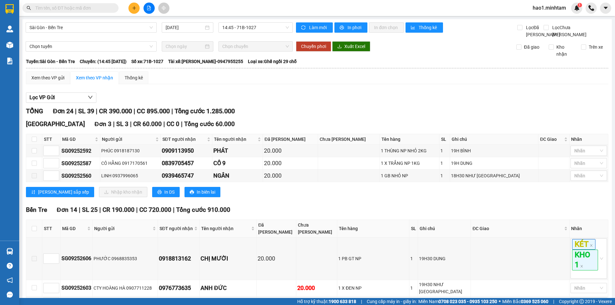
click at [396, 115] on div "TỔNG Đơn 24 | SL 39 | CR 390.000 | CC 895.000 | Tổng cước 1.285.000" at bounding box center [317, 111] width 582 height 10
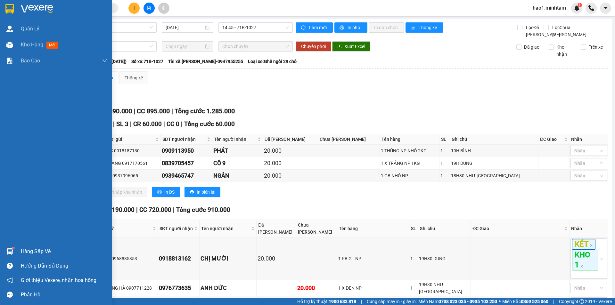
click at [9, 5] on img at bounding box center [9, 9] width 8 height 10
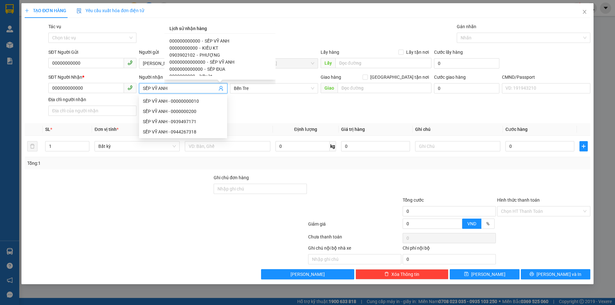
click at [229, 50] on div "00000000000 - KIỀU KT" at bounding box center [221, 48] width 105 height 7
type input "00000000000"
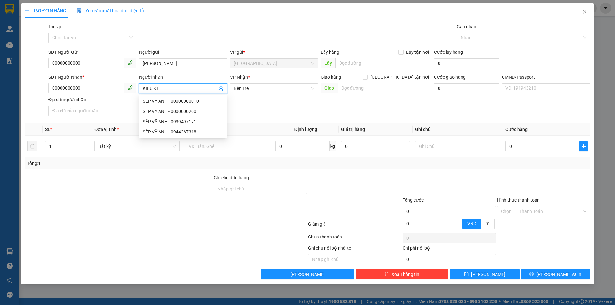
drag, startPoint x: 175, startPoint y: 89, endPoint x: 154, endPoint y: 92, distance: 20.9
click at [154, 92] on input "KIỀU KT" at bounding box center [180, 88] width 74 height 7
type input "KIỀU NX"
click at [246, 148] on input "text" at bounding box center [227, 153] width 85 height 10
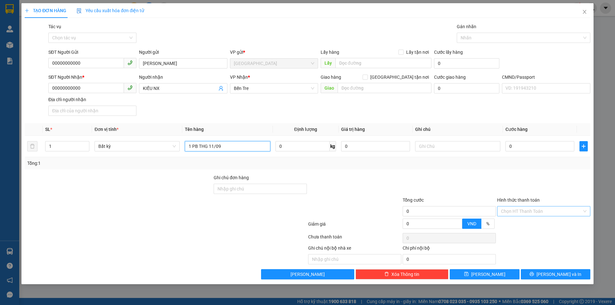
type input "1 PB THG 11/09"
click at [551, 214] on input "Hình thức thanh toán" at bounding box center [541, 219] width 81 height 10
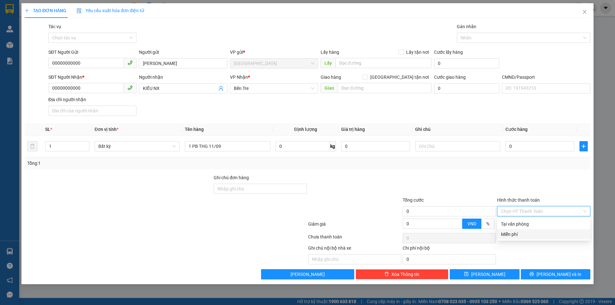
click at [535, 235] on div "Miễn phí" at bounding box center [544, 234] width 86 height 7
click at [534, 279] on icon "printer" at bounding box center [532, 281] width 4 height 4
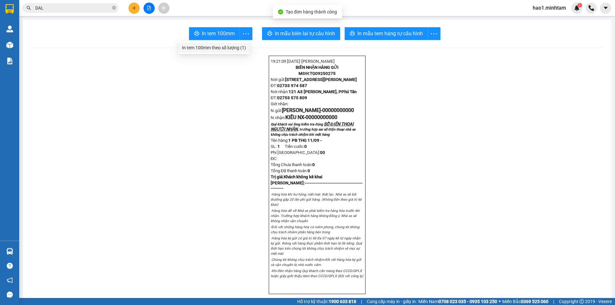
click at [241, 47] on div "In tem 100mm theo số lượng (1)" at bounding box center [214, 47] width 64 height 7
click at [132, 3] on button at bounding box center [133, 8] width 11 height 11
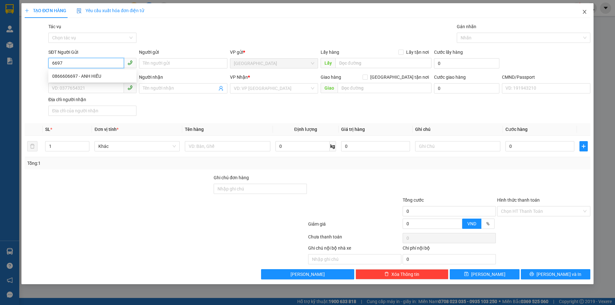
type input "6697"
click at [583, 12] on icon "close" at bounding box center [584, 11] width 5 height 5
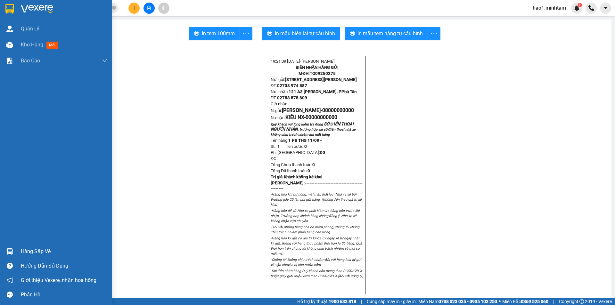
click at [6, 7] on img at bounding box center [9, 9] width 8 height 10
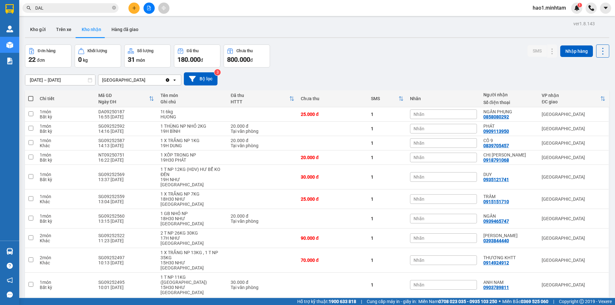
click at [275, 8] on div "Kết quả tìm kiếm ( 107 ) Bộ lọc Ngày tạo đơn gần nhất Mã ĐH Trạng thái Món hàng…" at bounding box center [307, 8] width 615 height 16
click at [48, 32] on button "Kho gửi" at bounding box center [38, 29] width 26 height 15
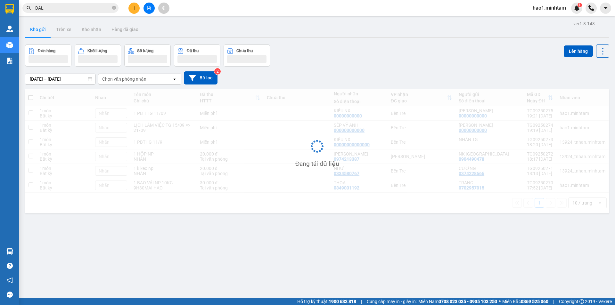
click at [300, 33] on div "Kho gửi Trên xe Kho nhận Hàng đã giao" at bounding box center [317, 30] width 584 height 17
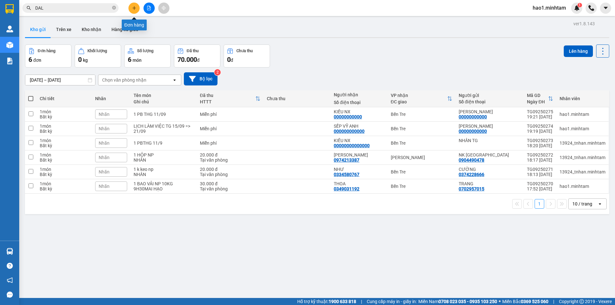
click at [133, 12] on button at bounding box center [133, 8] width 11 height 11
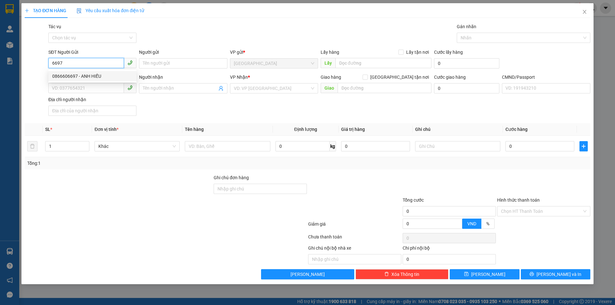
click at [72, 72] on div "0866606697 - ANH HIẾU" at bounding box center [92, 76] width 88 height 10
type input "0866606697"
type input "ANH HIẾU"
type input "0974778847"
type input "LAB TOÀN ANH KHTT"
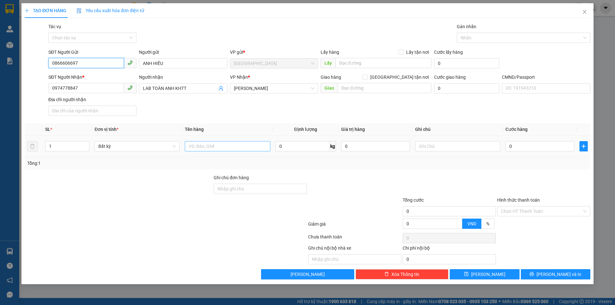
type input "0866606697"
click at [209, 148] on input "text" at bounding box center [227, 153] width 85 height 10
type input "1 HỘP"
click at [448, 148] on input "text" at bounding box center [457, 153] width 85 height 10
type input "9H30MAI HẠO"
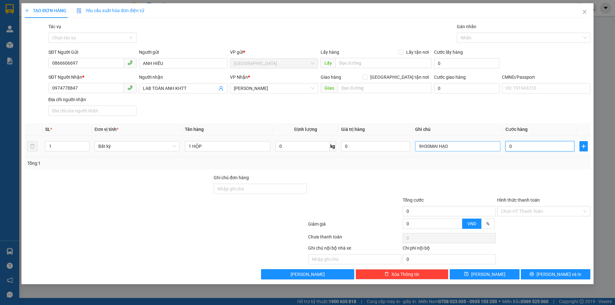
type input "1"
type input "15"
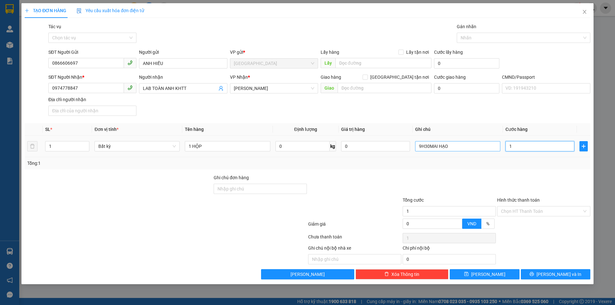
type input "15"
type input "15.000"
click at [221, 148] on input "1 HỘP" at bounding box center [227, 153] width 85 height 10
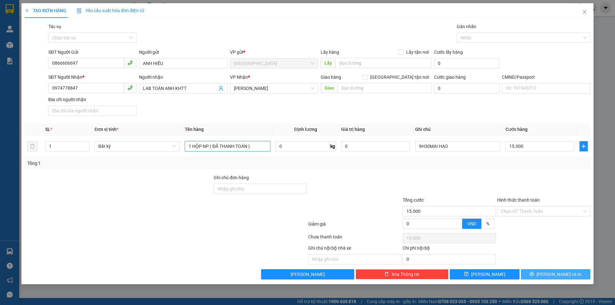
type input "1 HỘP NP ( ĐÃ THANH TOÁN )"
click at [534, 279] on icon "printer" at bounding box center [532, 281] width 4 height 4
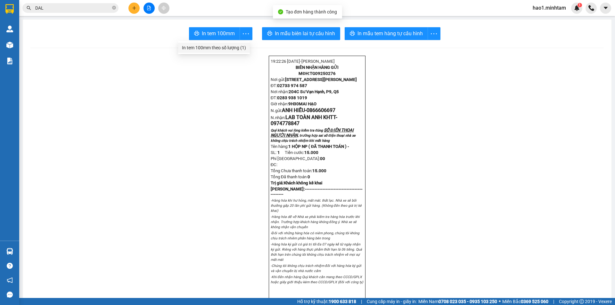
click at [236, 48] on div "In tem 100mm theo số lượng (1)" at bounding box center [214, 47] width 64 height 7
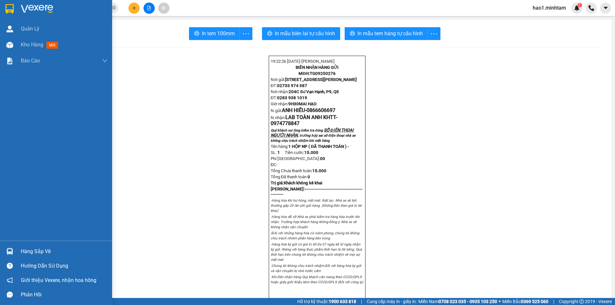
click at [14, 4] on div at bounding box center [9, 8] width 11 height 11
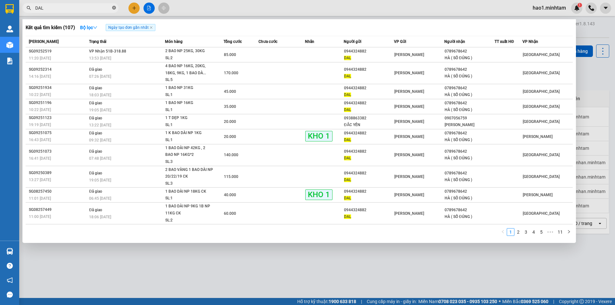
click at [114, 7] on icon "close-circle" at bounding box center [114, 8] width 4 height 4
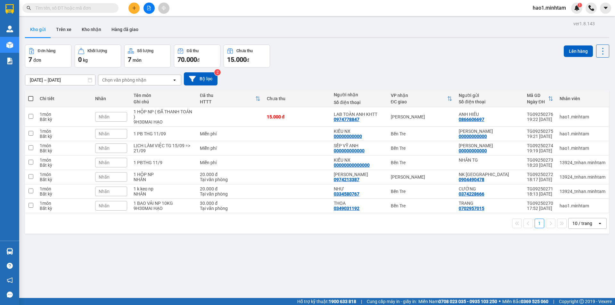
click at [371, 42] on div "ver 1.8.143 Kho gửi Trên xe Kho nhận Hàng đã giao Đơn hàng 7 đơn Khối lượng 0 k…" at bounding box center [316, 171] width 589 height 305
click at [373, 61] on div "Đơn hàng 7 đơn Khối lượng 0 kg Số lượng 7 món Đã thu 70.000 đ Chưa thu 15.000 đ…" at bounding box center [317, 56] width 584 height 23
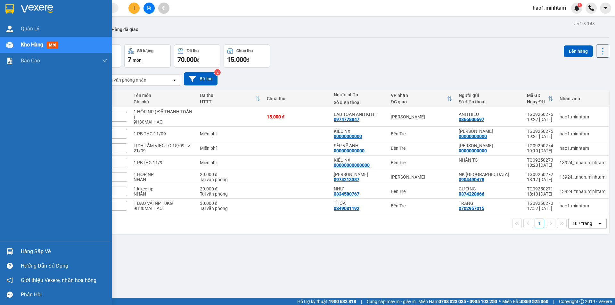
click at [17, 255] on div "Hàng sắp về" at bounding box center [56, 251] width 112 height 14
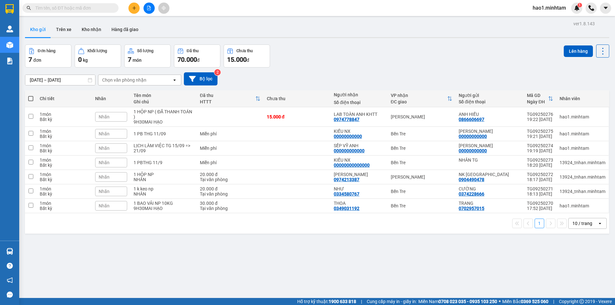
click at [329, 279] on section "Kết quả tìm kiếm ( 107 ) Bộ lọc Ngày tạo đơn gần nhất Mã ĐH Trạng thái Món hàng…" at bounding box center [307, 152] width 615 height 305
